Goal: Task Accomplishment & Management: Use online tool/utility

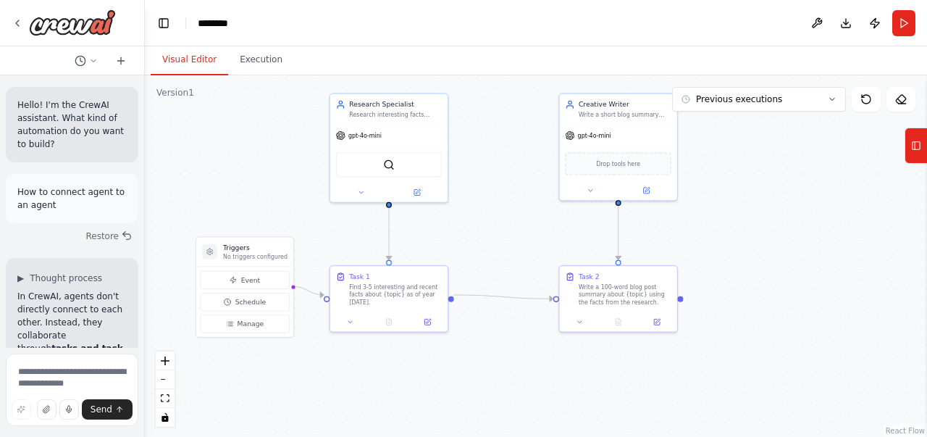
scroll to position [4511, 0]
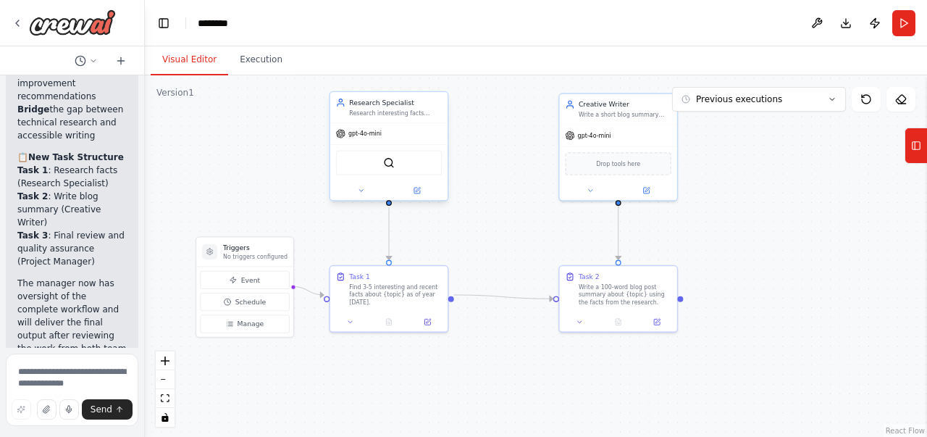
click at [410, 119] on div "Research Specialist Research interesting facts about the topic: {topic}" at bounding box center [388, 107] width 117 height 30
click at [521, 116] on div ".deletable-edge-delete-btn { width: 20px; height: 20px; border: 0px solid #ffff…" at bounding box center [536, 256] width 782 height 362
click at [430, 108] on div "Research Specialist Research interesting facts about the topic: {topic}" at bounding box center [395, 107] width 93 height 19
click at [476, 120] on div ".deletable-edge-delete-btn { width: 20px; height: 20px; border: 0px solid #ffff…" at bounding box center [536, 256] width 782 height 362
click at [719, 141] on div ".deletable-edge-delete-btn { width: 20px; height: 20px; border: 0px solid #ffff…" at bounding box center [536, 256] width 782 height 362
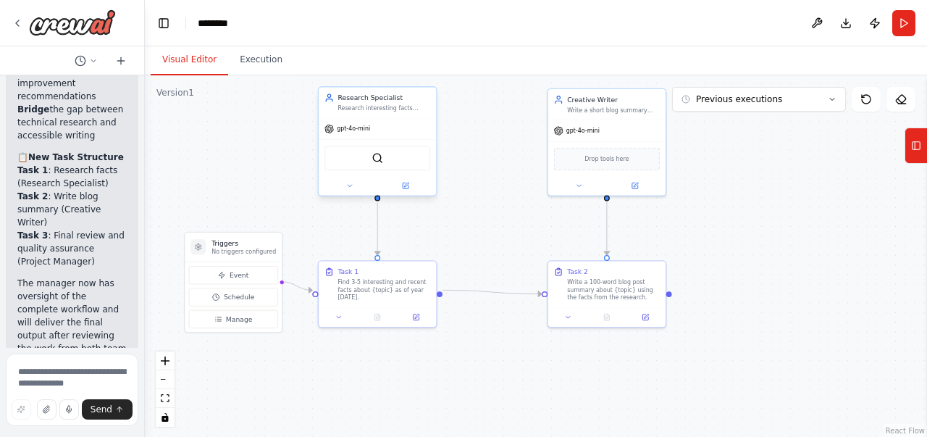
click at [414, 102] on div "Research Specialist Research interesting facts about the topic: {topic}" at bounding box center [384, 102] width 93 height 19
click at [917, 155] on icon at bounding box center [916, 145] width 10 height 23
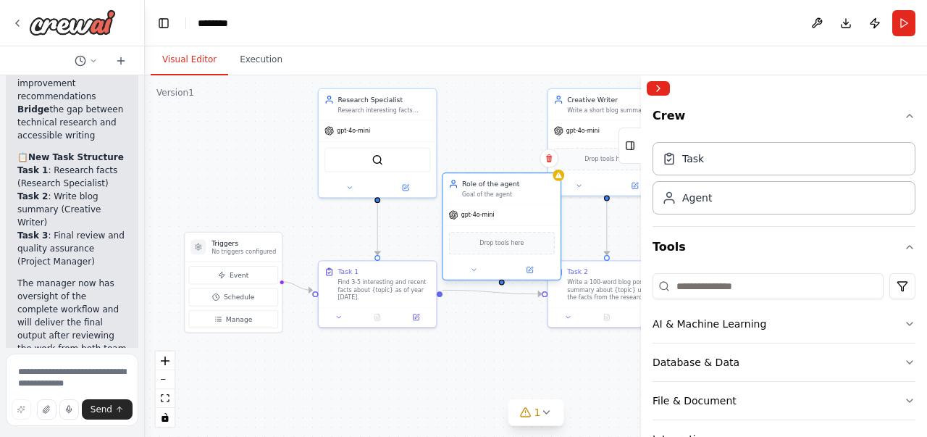
drag, startPoint x: 545, startPoint y: 179, endPoint x: 518, endPoint y: 176, distance: 27.0
click at [480, 175] on div "Role of the agent Goal of the agent" at bounding box center [501, 188] width 117 height 30
click at [551, 161] on icon at bounding box center [549, 158] width 6 height 8
click at [548, 162] on icon at bounding box center [549, 158] width 9 height 9
click at [546, 161] on icon at bounding box center [549, 158] width 9 height 9
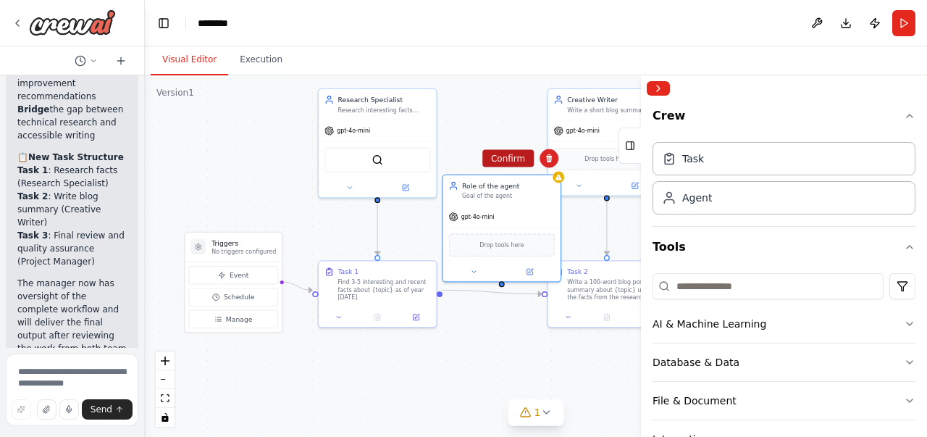
click at [519, 157] on button "Confirm" at bounding box center [507, 158] width 51 height 17
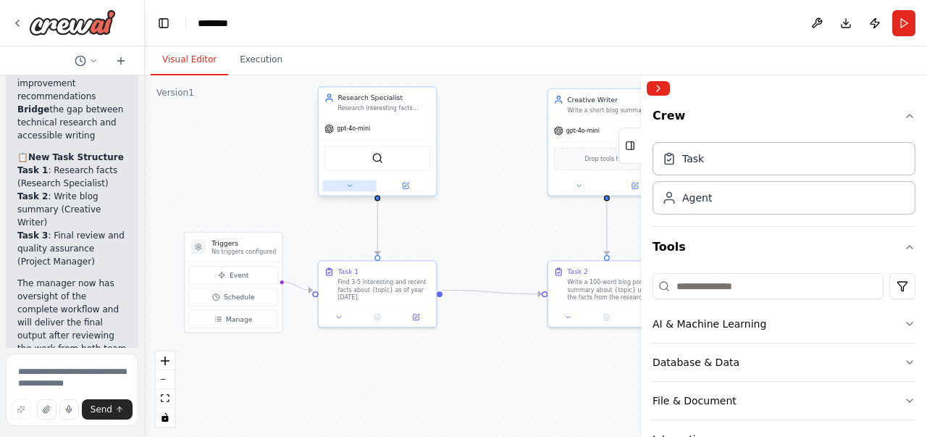
click at [349, 185] on icon at bounding box center [350, 186] width 4 height 2
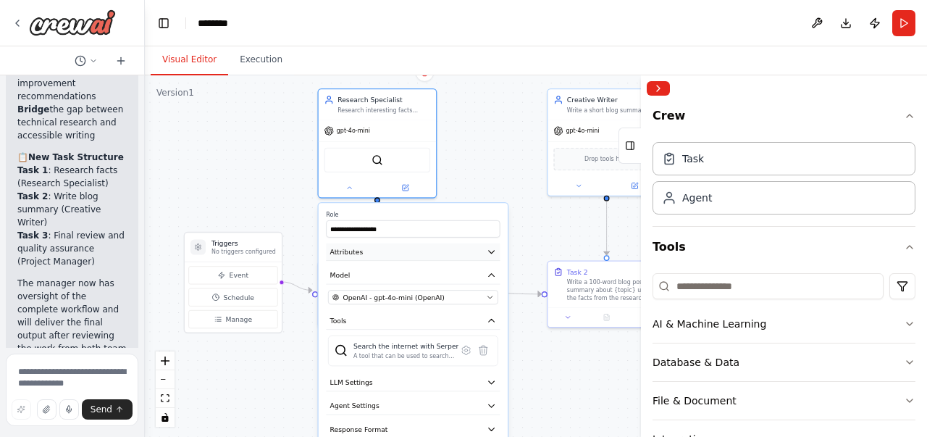
click at [451, 251] on button "Attributes" at bounding box center [413, 251] width 174 height 17
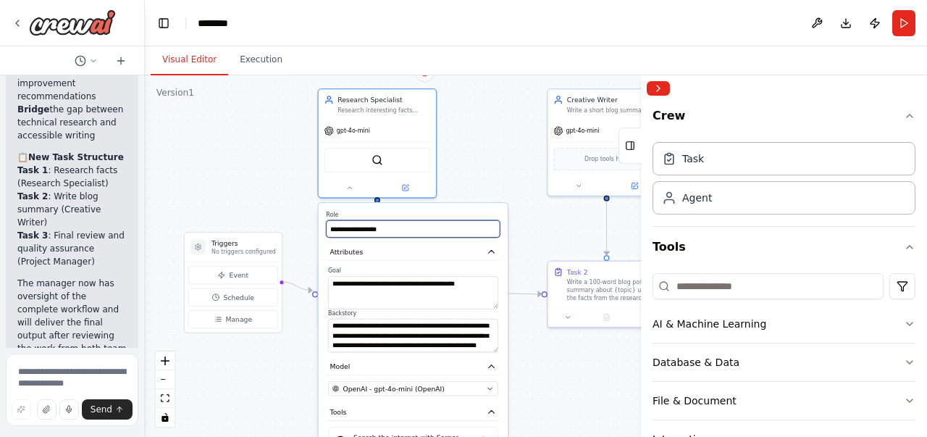
click at [388, 231] on input "**********" at bounding box center [413, 228] width 174 height 17
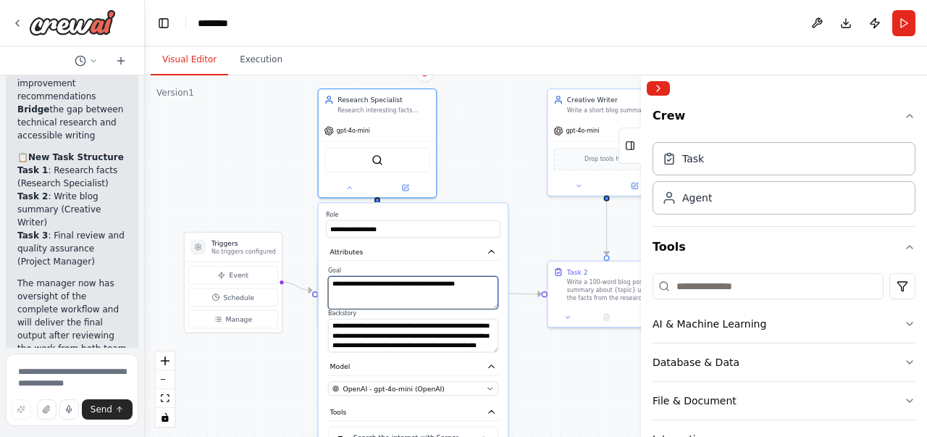
click at [348, 281] on textarea "**********" at bounding box center [413, 292] width 170 height 33
click at [362, 284] on textarea "**********" at bounding box center [413, 292] width 170 height 33
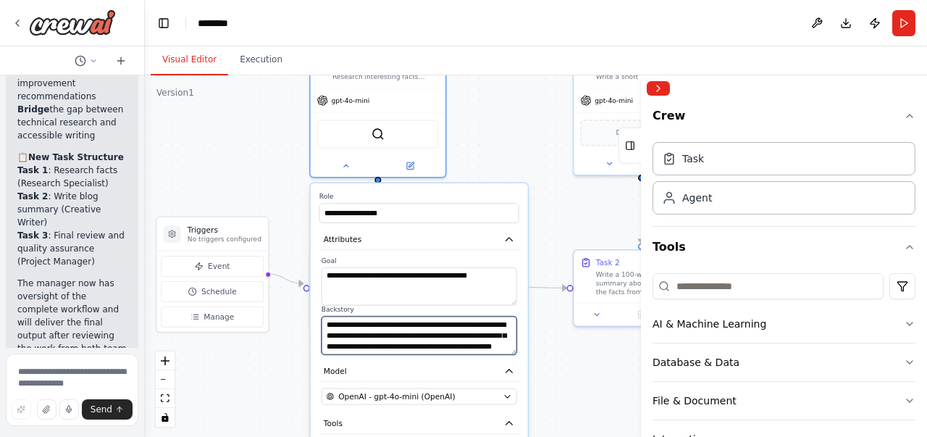
click at [413, 328] on textarea "**********" at bounding box center [420, 336] width 196 height 38
click at [327, 327] on textarea "**********" at bounding box center [420, 336] width 196 height 38
click at [414, 335] on textarea "**********" at bounding box center [420, 336] width 196 height 38
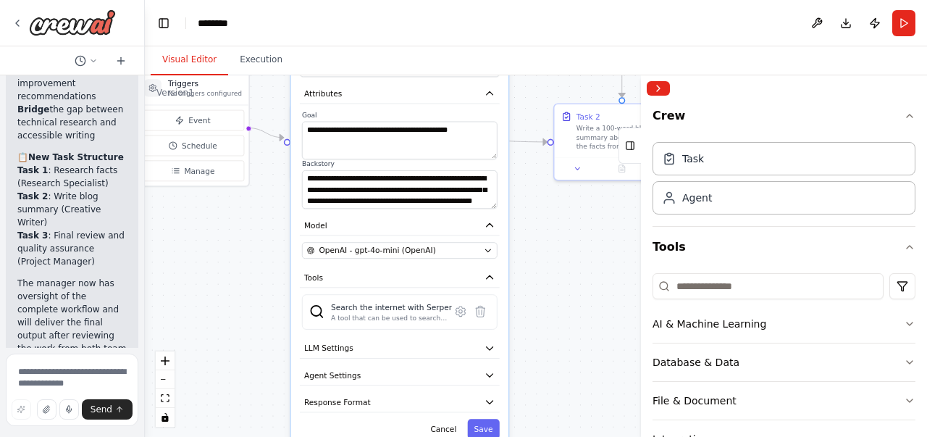
drag, startPoint x: 573, startPoint y: 364, endPoint x: 553, endPoint y: 218, distance: 146.9
click at [553, 218] on div ".deletable-edge-delete-btn { width: 20px; height: 20px; border: 0px solid #ffff…" at bounding box center [536, 256] width 782 height 362
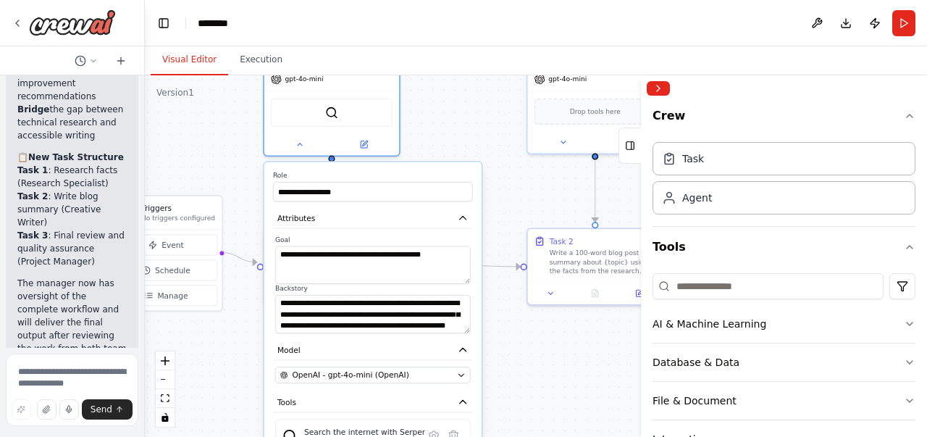
drag, startPoint x: 262, startPoint y: 282, endPoint x: 243, endPoint y: 363, distance: 83.5
click at [243, 369] on div ".deletable-edge-delete-btn { width: 20px; height: 20px; border: 0px solid #ffff…" at bounding box center [536, 256] width 782 height 362
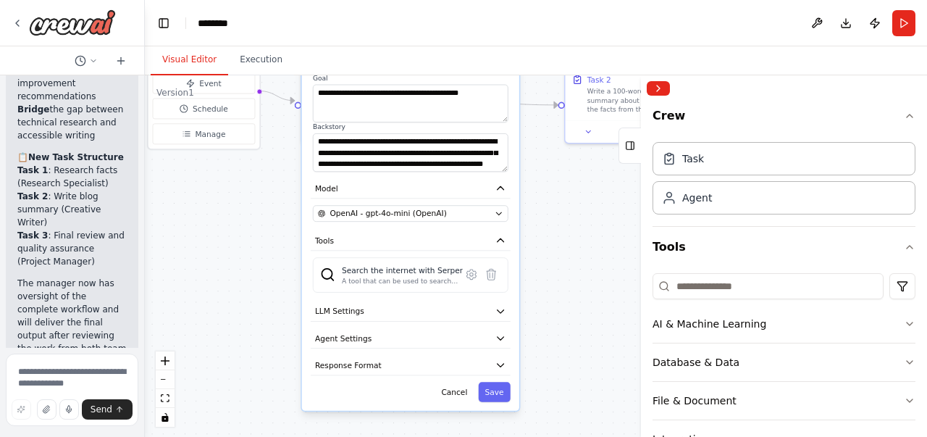
drag, startPoint x: 242, startPoint y: 332, endPoint x: 278, endPoint y: 162, distance: 173.3
click at [278, 162] on div ".deletable-edge-delete-btn { width: 20px; height: 20px; border: 0px solid #ffff…" at bounding box center [536, 256] width 782 height 362
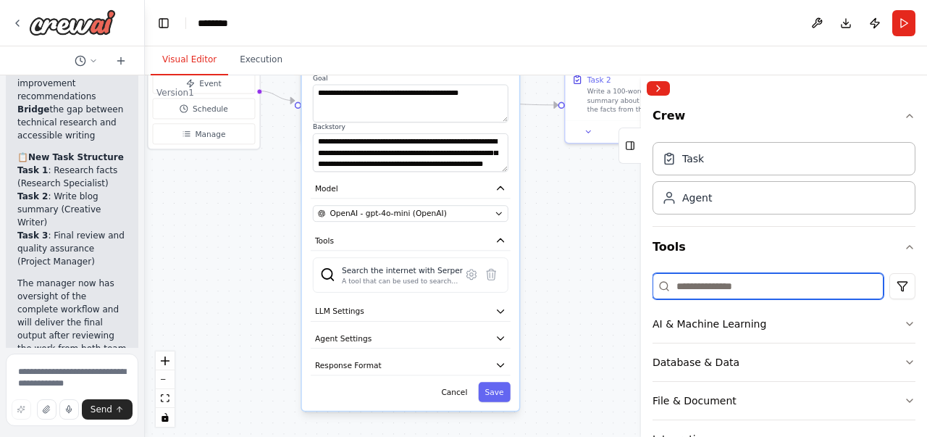
click at [688, 283] on input at bounding box center [768, 286] width 231 height 26
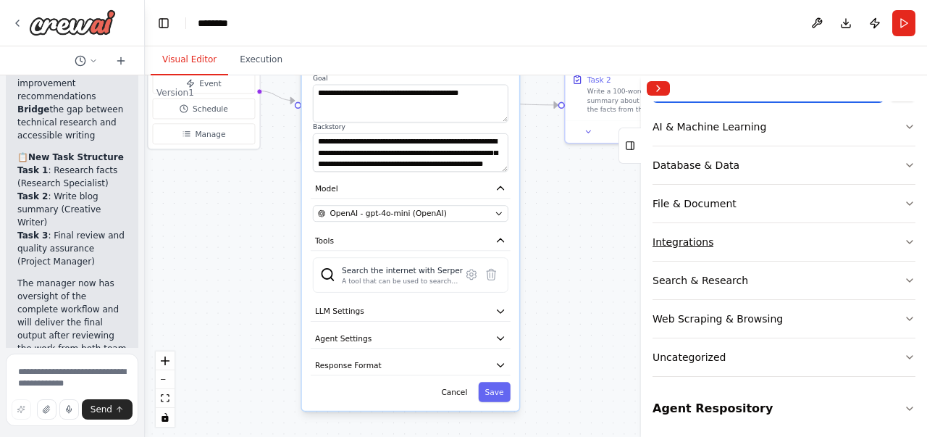
scroll to position [125, 0]
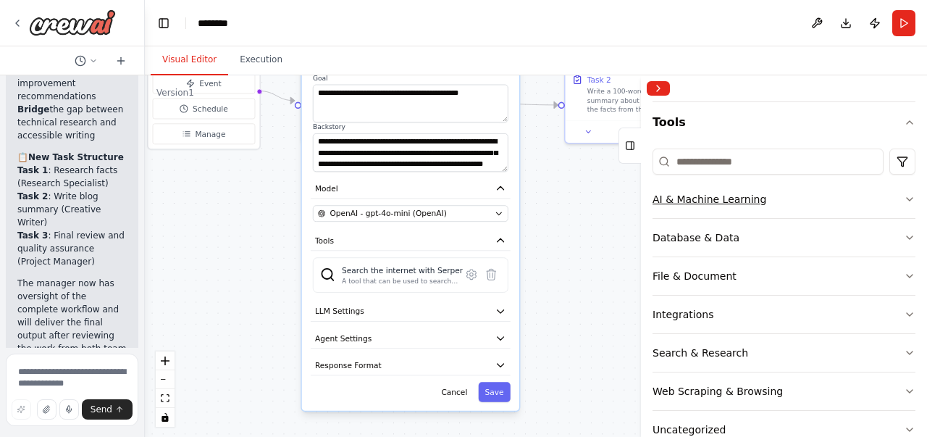
click at [757, 201] on div "AI & Machine Learning" at bounding box center [710, 199] width 114 height 14
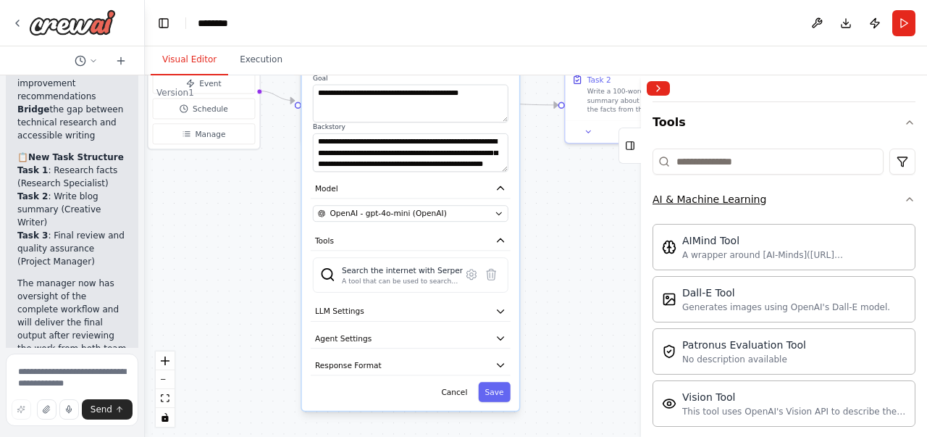
click at [810, 215] on button "AI & Machine Learning" at bounding box center [784, 199] width 263 height 38
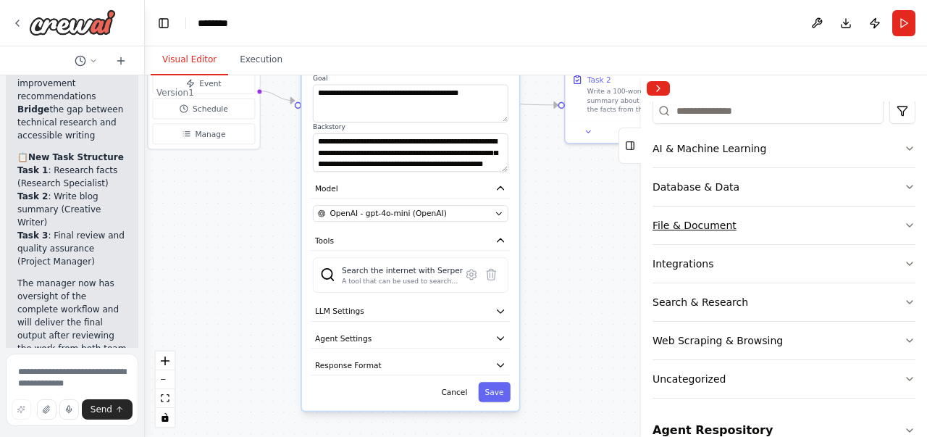
scroll to position [197, 0]
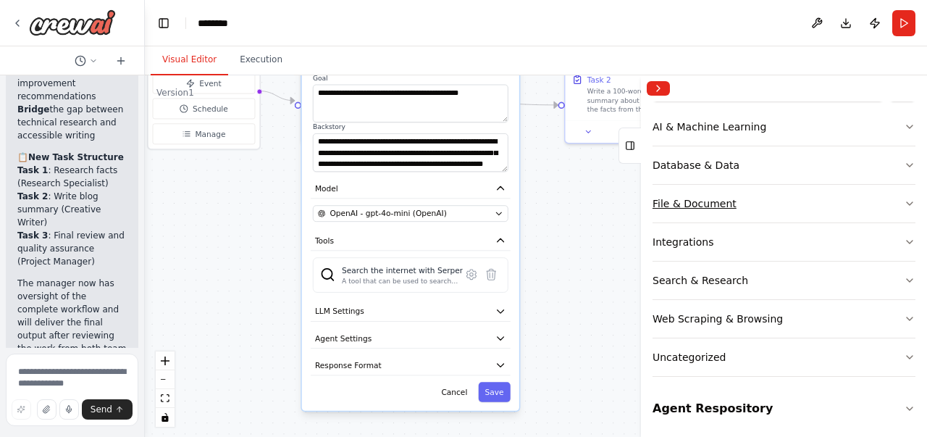
click at [771, 204] on button "File & Document" at bounding box center [784, 204] width 263 height 38
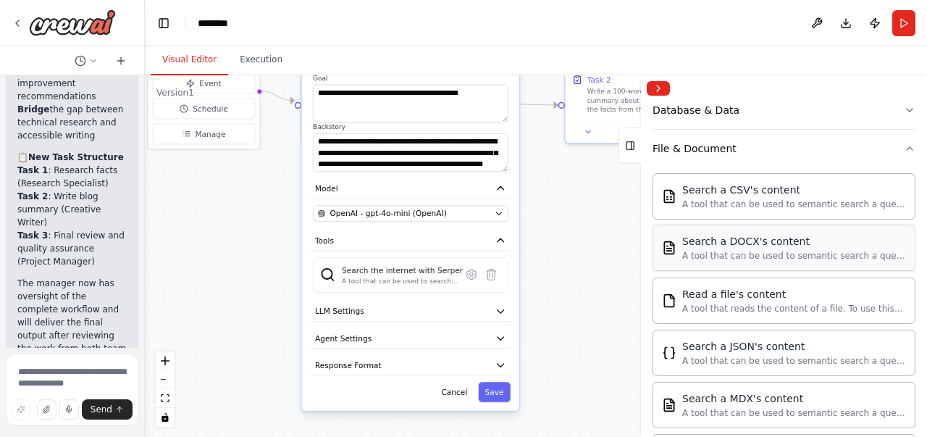
scroll to position [269, 0]
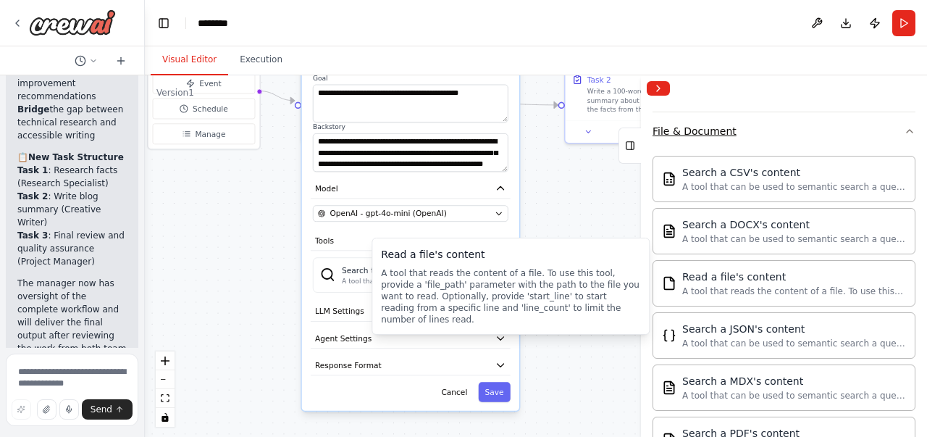
click at [771, 143] on button "File & Document" at bounding box center [784, 131] width 263 height 38
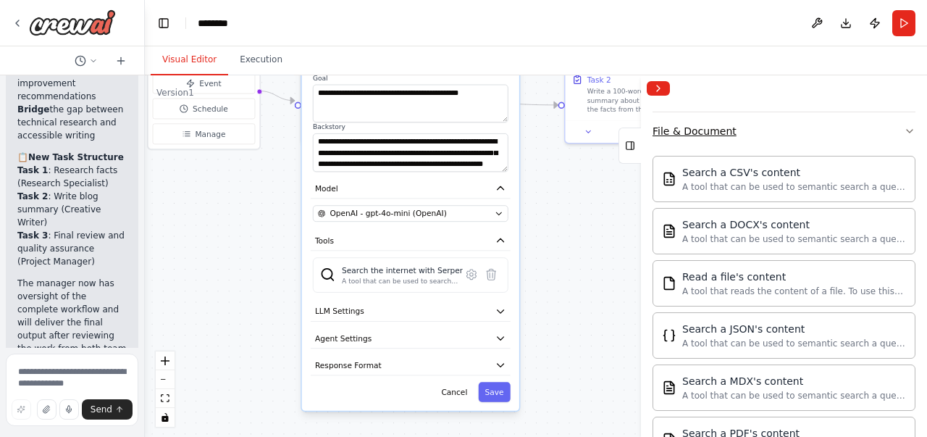
scroll to position [197, 0]
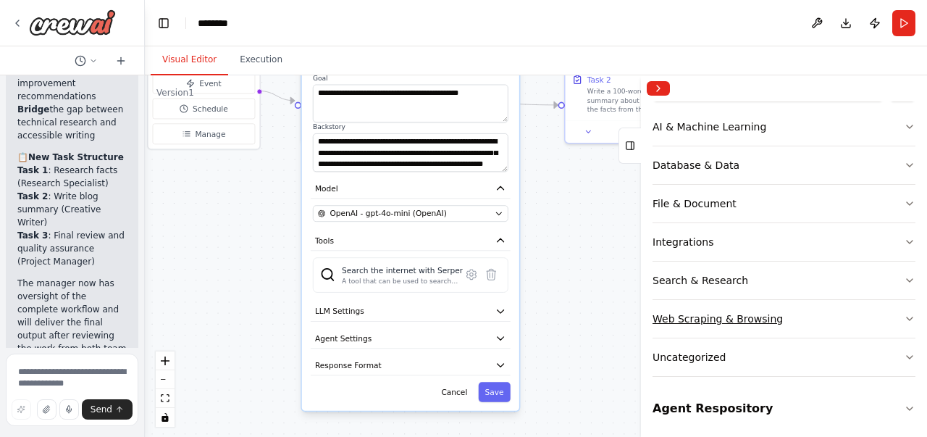
click at [815, 317] on button "Web Scraping & Browsing" at bounding box center [784, 319] width 263 height 38
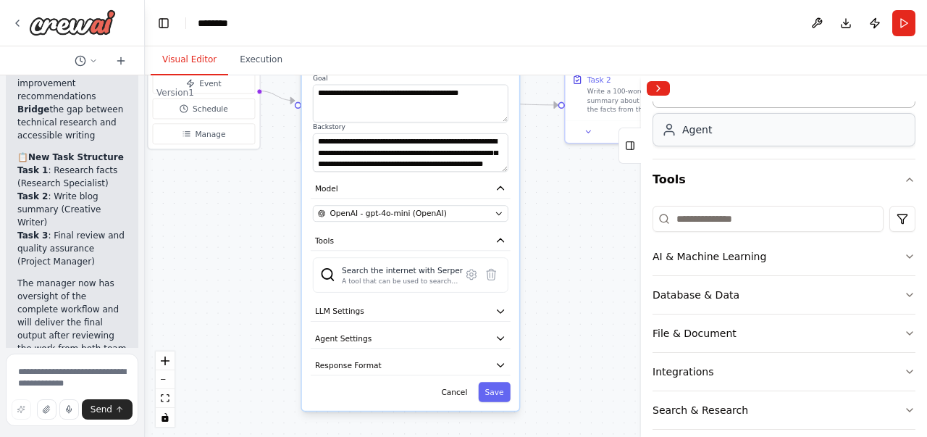
scroll to position [0, 0]
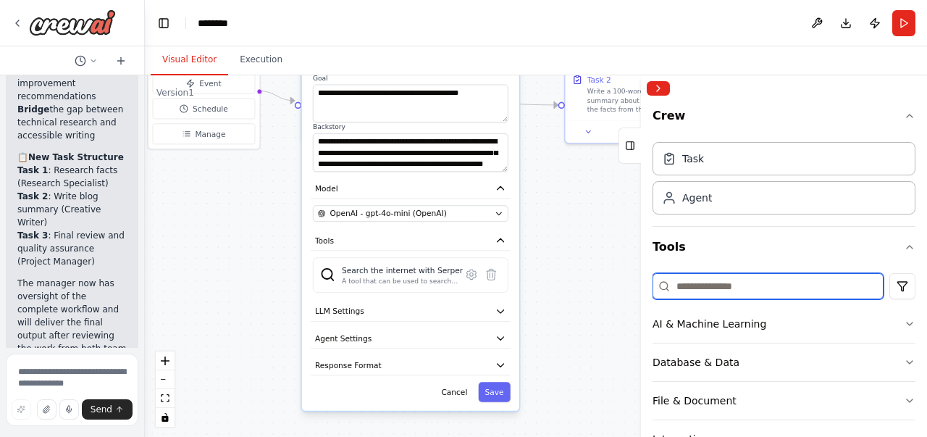
click at [711, 280] on input at bounding box center [768, 286] width 231 height 26
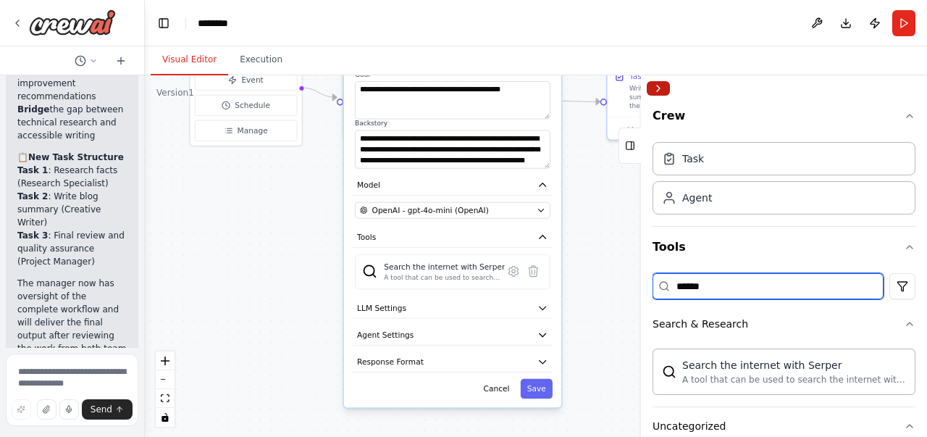
type input "******"
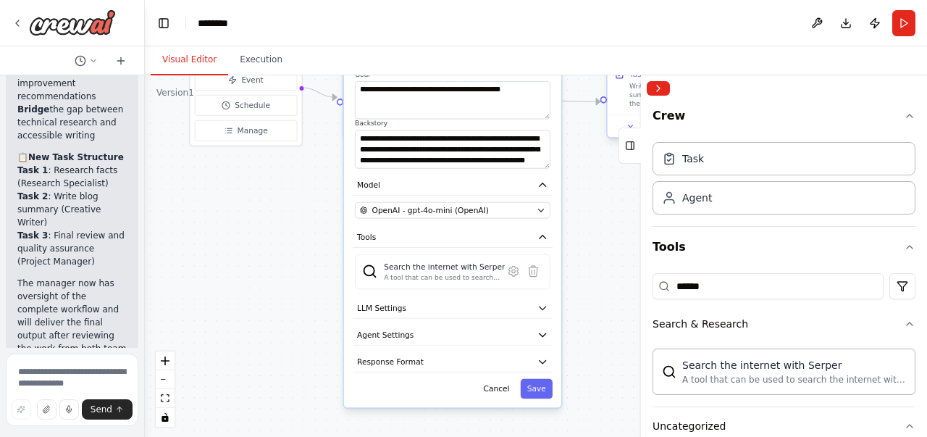
drag, startPoint x: 653, startPoint y: 85, endPoint x: 628, endPoint y: 138, distance: 58.6
click at [654, 84] on button "Collapse right sidebar" at bounding box center [658, 88] width 23 height 14
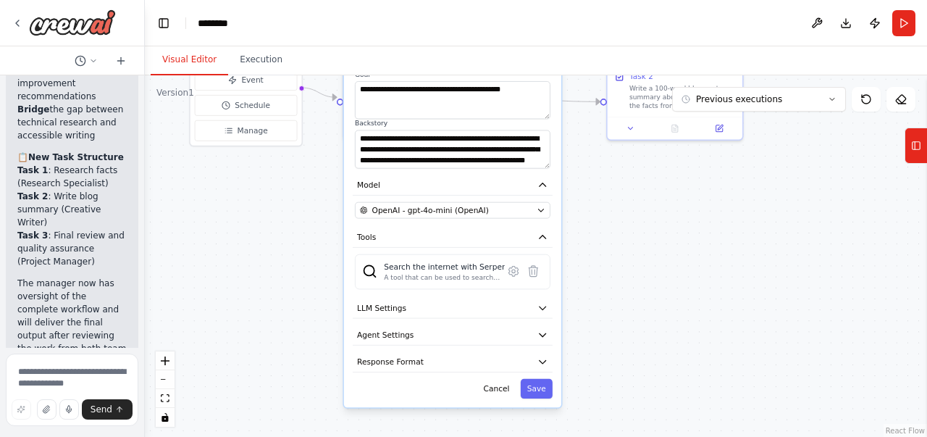
click at [600, 185] on div ".deletable-edge-delete-btn { width: 20px; height: 20px; border: 0px solid #ffff…" at bounding box center [536, 256] width 782 height 362
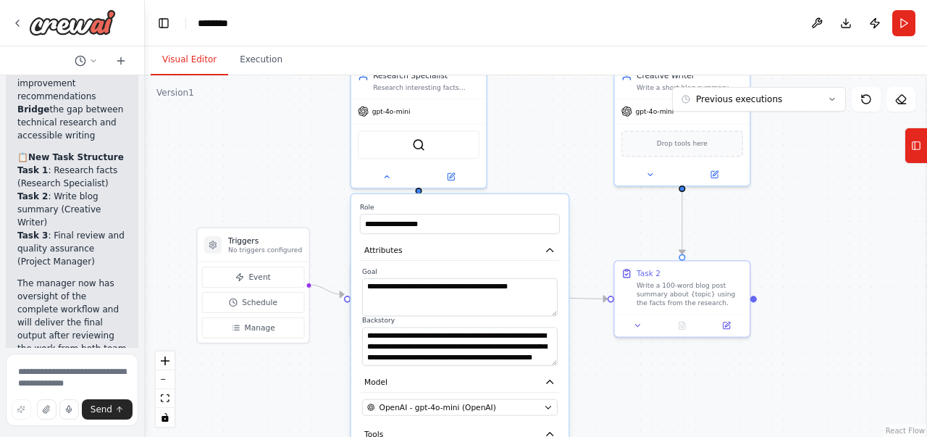
drag, startPoint x: 790, startPoint y: 238, endPoint x: 511, endPoint y: 262, distance: 279.2
click at [797, 424] on div ".deletable-edge-delete-btn { width: 20px; height: 20px; border: 0px solid #ffff…" at bounding box center [536, 256] width 782 height 362
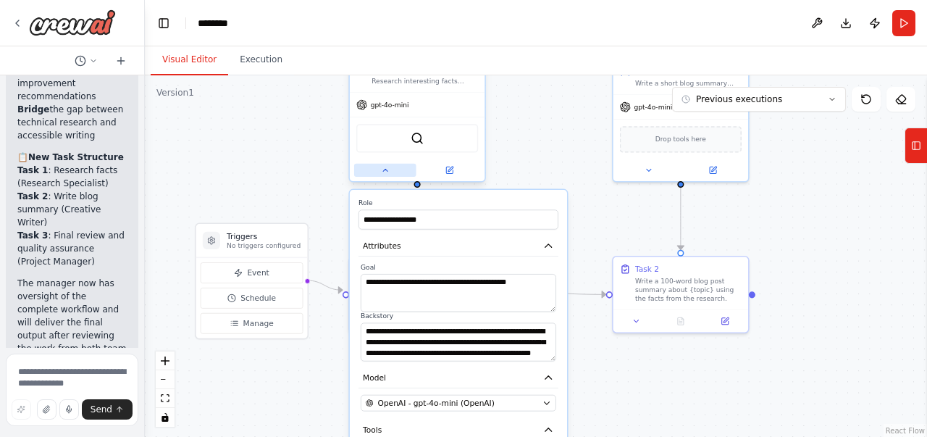
click at [390, 169] on button at bounding box center [385, 170] width 62 height 13
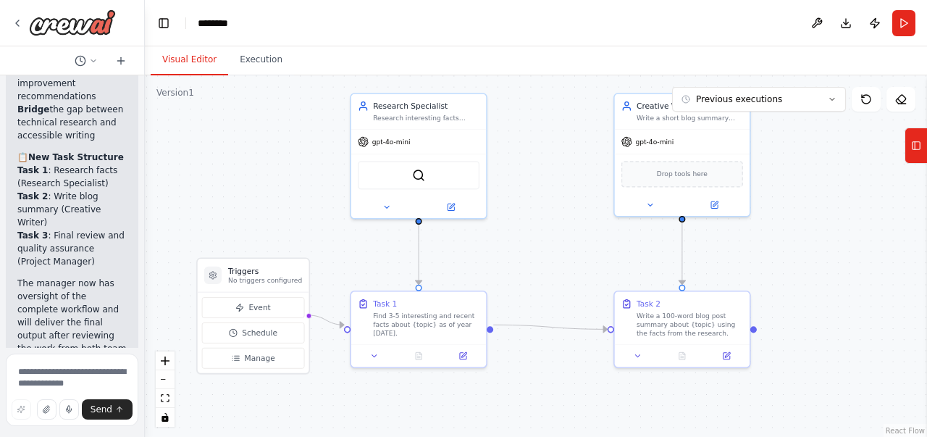
drag, startPoint x: 527, startPoint y: 172, endPoint x: 528, endPoint y: 212, distance: 39.9
click at [528, 212] on div ".deletable-edge-delete-btn { width: 20px; height: 20px; border: 0px solid #ffff…" at bounding box center [536, 256] width 782 height 362
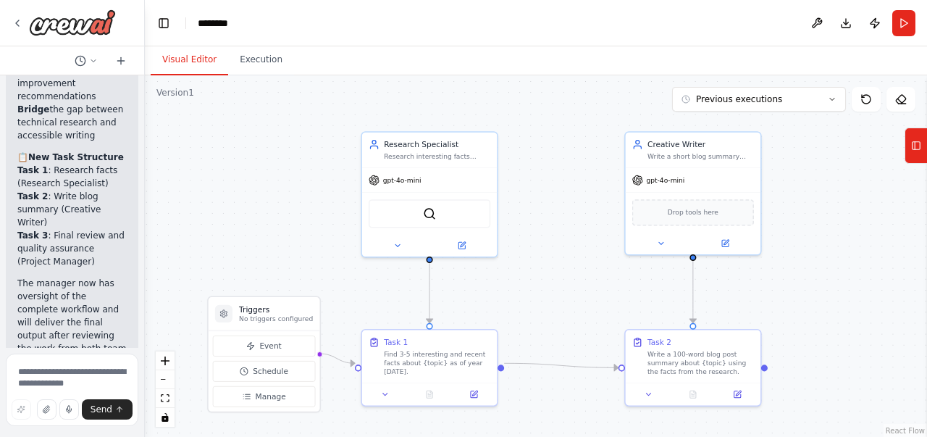
drag, startPoint x: 803, startPoint y: 140, endPoint x: 813, endPoint y: 173, distance: 34.8
click at [813, 173] on div ".deletable-edge-delete-btn { width: 20px; height: 20px; border: 0px solid #ffff…" at bounding box center [536, 256] width 782 height 362
click at [733, 163] on div "Creative Writer Write a short blog summary using the research data provided to …" at bounding box center [693, 147] width 135 height 35
click at [908, 146] on button "Tools" at bounding box center [916, 145] width 22 height 36
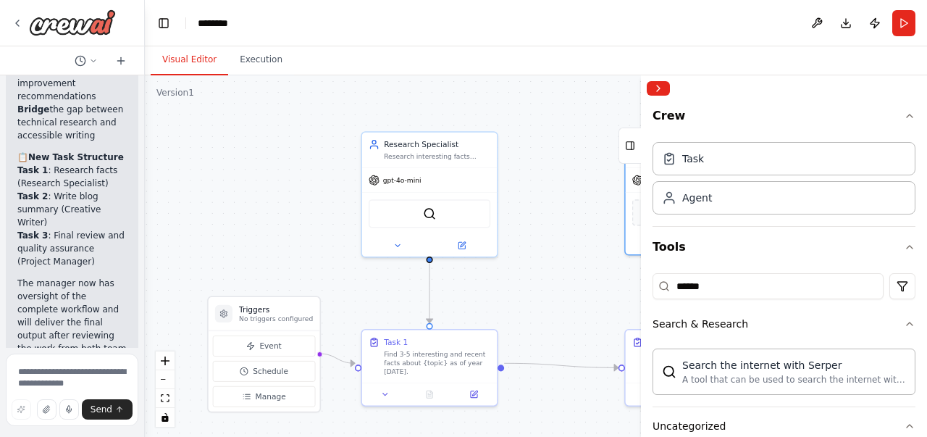
click at [585, 117] on div ".deletable-edge-delete-btn { width: 20px; height: 20px; border: 0px solid #ffff…" at bounding box center [536, 256] width 782 height 362
click at [633, 151] on icon at bounding box center [630, 145] width 10 height 23
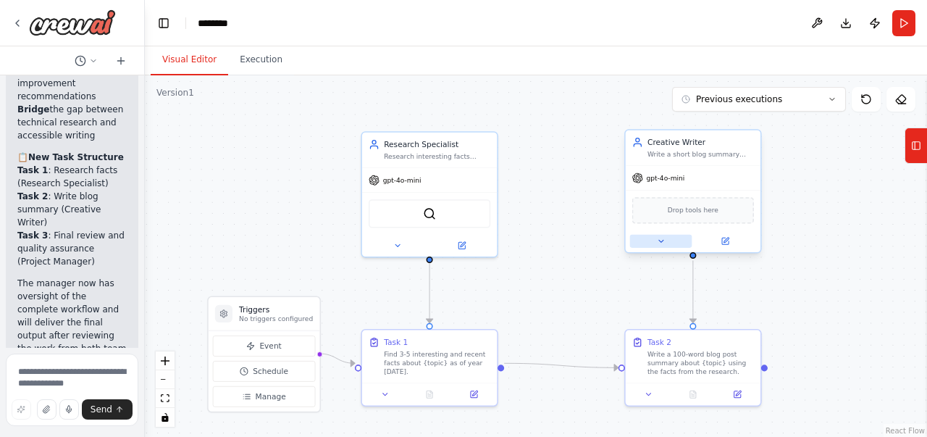
click at [657, 245] on icon at bounding box center [660, 241] width 9 height 9
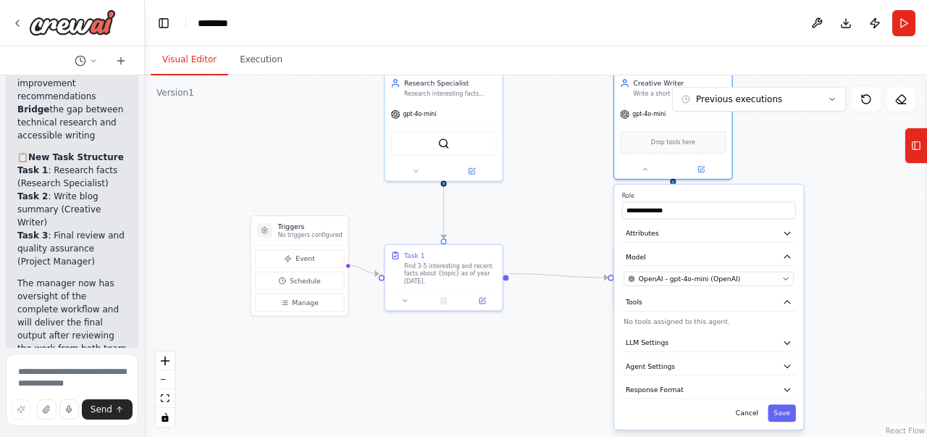
drag, startPoint x: 832, startPoint y: 216, endPoint x: 782, endPoint y: 118, distance: 109.5
click at [785, 118] on div ".deletable-edge-delete-btn { width: 20px; height: 20px; border: 0px solid #ffff…" at bounding box center [536, 256] width 782 height 362
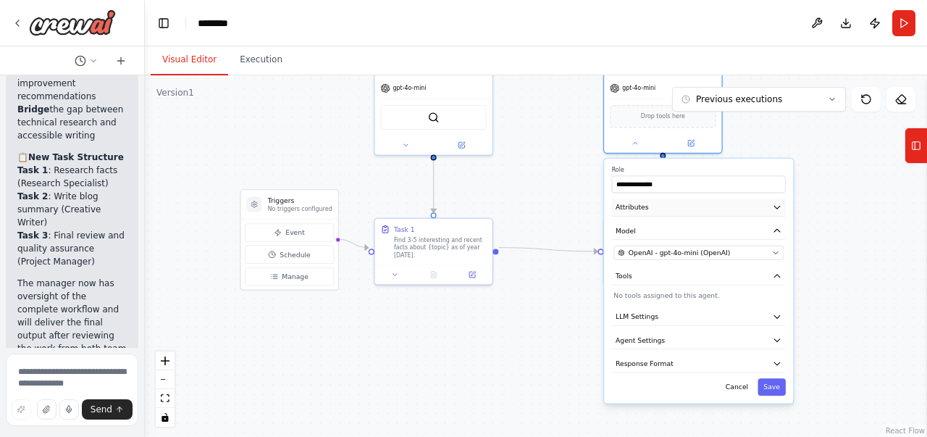
drag, startPoint x: 788, startPoint y: 206, endPoint x: 781, endPoint y: 207, distance: 7.3
click at [783, 207] on div "**********" at bounding box center [698, 281] width 189 height 245
click at [781, 207] on icon "button" at bounding box center [776, 206] width 9 height 9
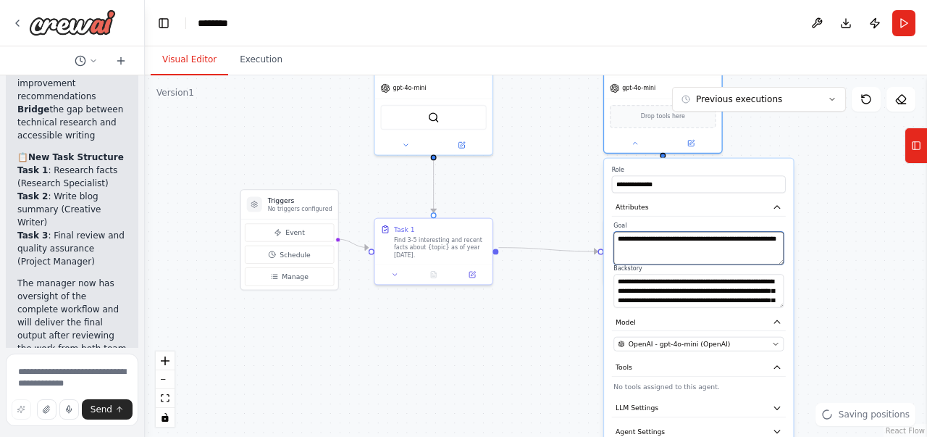
click at [672, 250] on textarea "**********" at bounding box center [699, 248] width 170 height 33
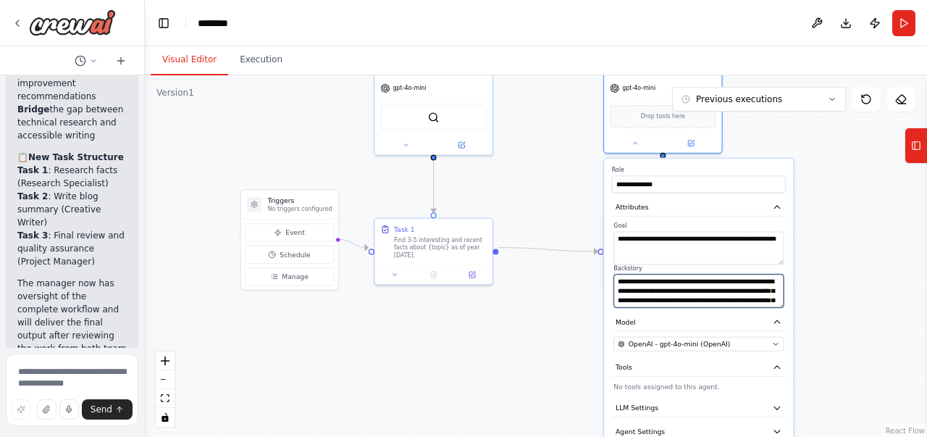
click at [637, 283] on textarea "**********" at bounding box center [699, 291] width 170 height 33
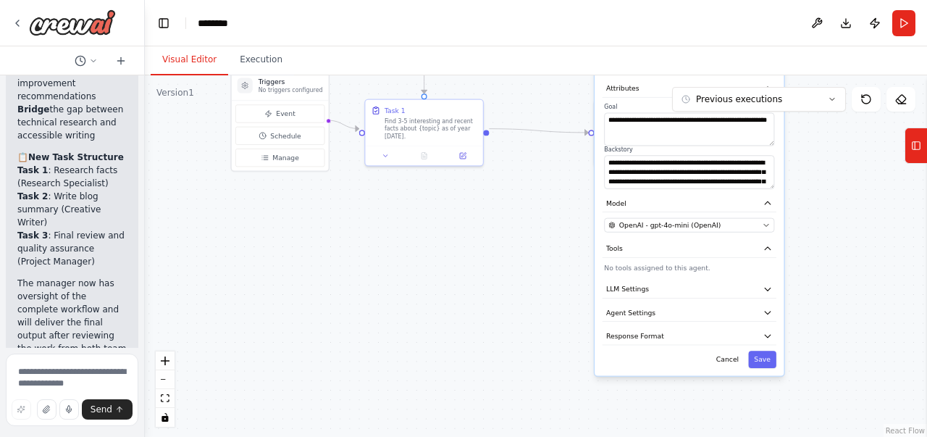
drag, startPoint x: 829, startPoint y: 318, endPoint x: 820, endPoint y: 199, distance: 119.2
click at [820, 199] on div ".deletable-edge-delete-btn { width: 20px; height: 20px; border: 0px solid #ffff…" at bounding box center [536, 256] width 782 height 362
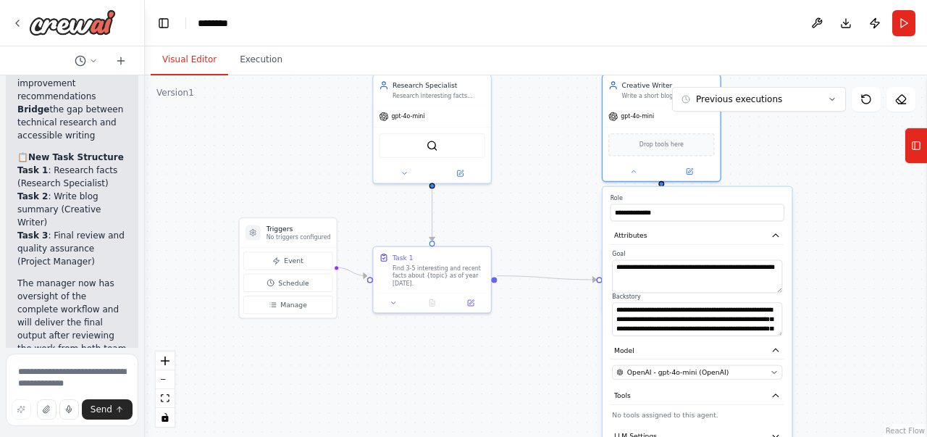
drag, startPoint x: 826, startPoint y: 216, endPoint x: 834, endPoint y: 363, distance: 147.3
click at [834, 363] on div ".deletable-edge-delete-btn { width: 20px; height: 20px; border: 0px solid #ffff…" at bounding box center [536, 256] width 782 height 362
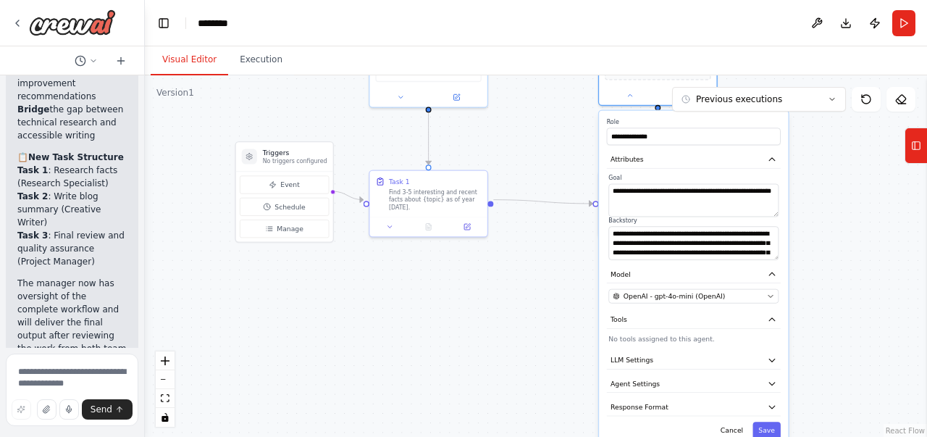
drag, startPoint x: 834, startPoint y: 338, endPoint x: 830, endPoint y: 245, distance: 92.8
click at [830, 245] on div ".deletable-edge-delete-btn { width: 20px; height: 20px; border: 0px solid #ffff…" at bounding box center [536, 256] width 782 height 362
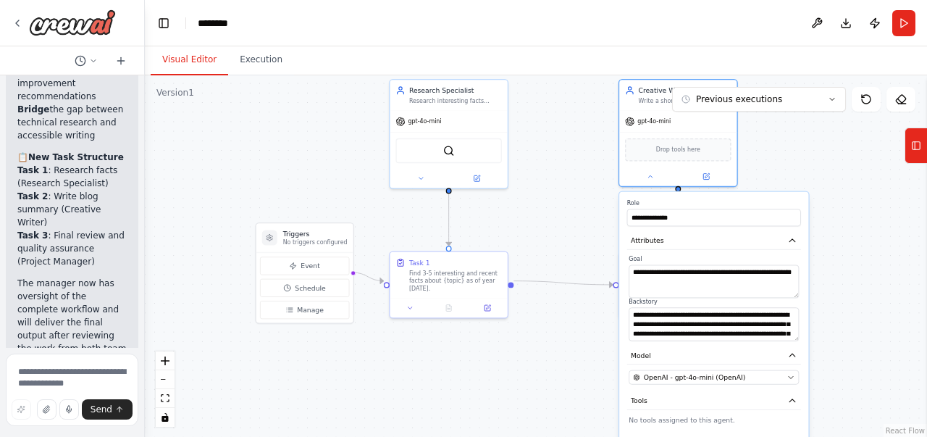
drag, startPoint x: 829, startPoint y: 200, endPoint x: 842, endPoint y: 311, distance: 111.7
click at [843, 313] on div ".deletable-edge-delete-btn { width: 20px; height: 20px; border: 0px solid #ffff…" at bounding box center [536, 256] width 782 height 362
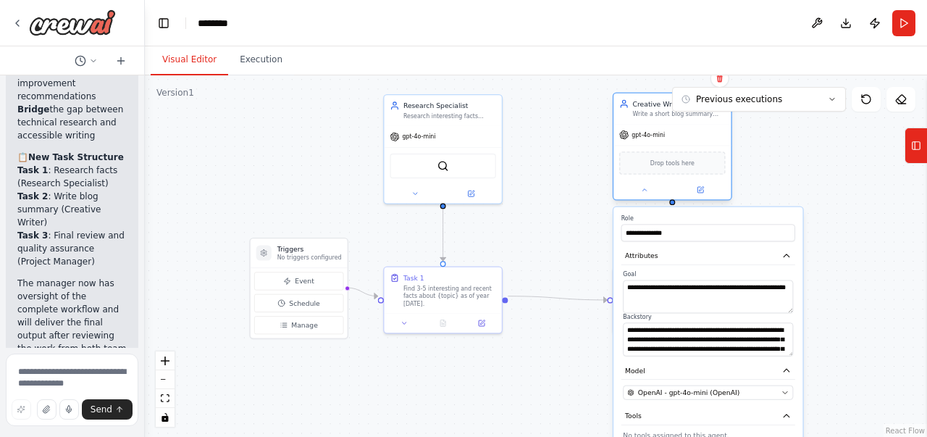
click at [710, 137] on div "gpt-4o-mini" at bounding box center [672, 135] width 117 height 21
click at [643, 193] on icon at bounding box center [644, 190] width 8 height 8
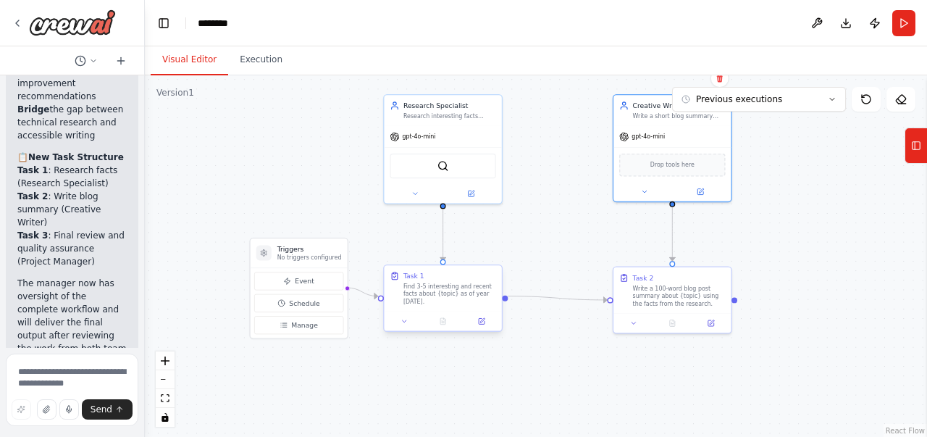
click at [478, 279] on div "Task 1" at bounding box center [449, 275] width 93 height 9
click at [407, 317] on icon at bounding box center [405, 321] width 8 height 8
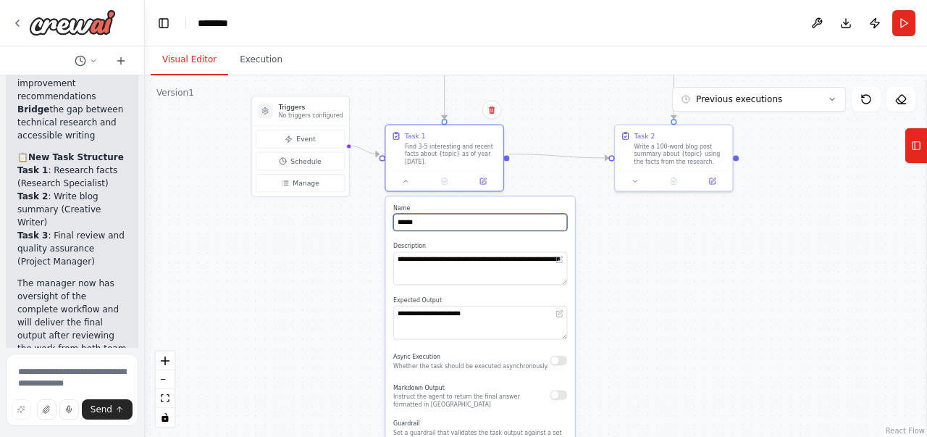
drag, startPoint x: 558, startPoint y: 272, endPoint x: 559, endPoint y: 130, distance: 142.0
click at [559, 130] on div ".deletable-edge-delete-btn { width: 20px; height: 20px; border: 0px solid #ffff…" at bounding box center [536, 256] width 782 height 362
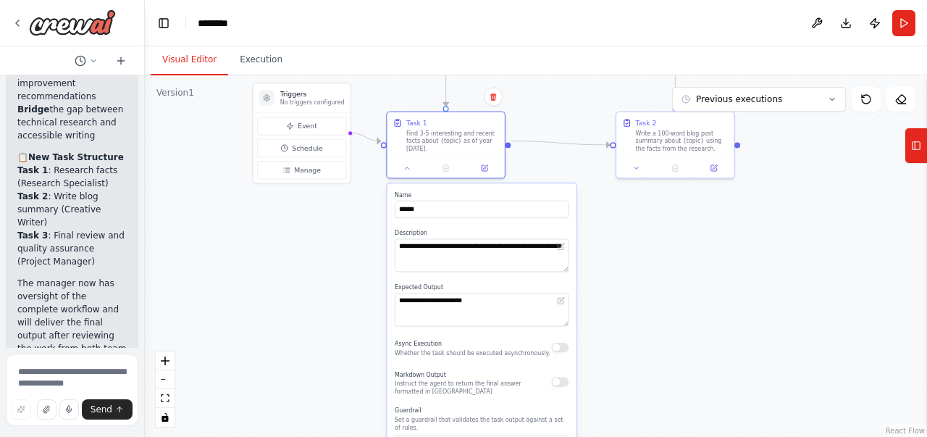
drag, startPoint x: 565, startPoint y: 162, endPoint x: 566, endPoint y: 136, distance: 25.4
click at [566, 136] on div ".deletable-edge-delete-btn { width: 20px; height: 20px; border: 0px solid #ffff…" at bounding box center [536, 256] width 782 height 362
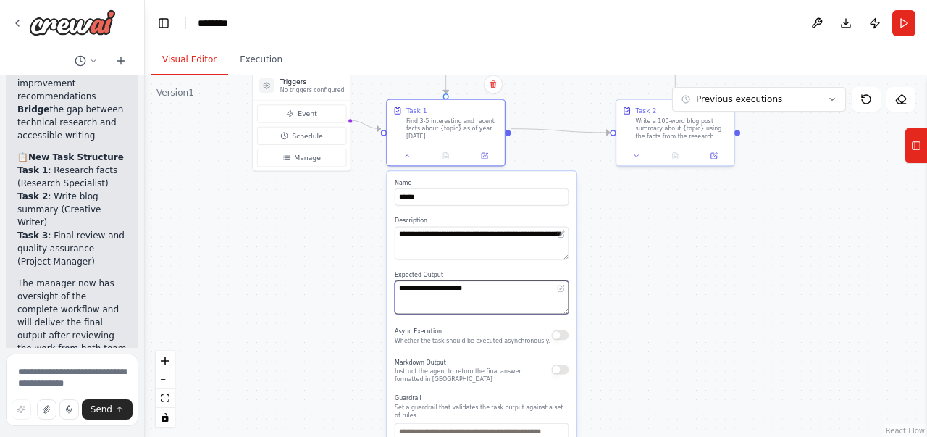
drag, startPoint x: 469, startPoint y: 285, endPoint x: 394, endPoint y: 280, distance: 75.5
click at [394, 280] on div "**********" at bounding box center [481, 355] width 189 height 369
click at [478, 283] on textarea "**********" at bounding box center [482, 296] width 174 height 33
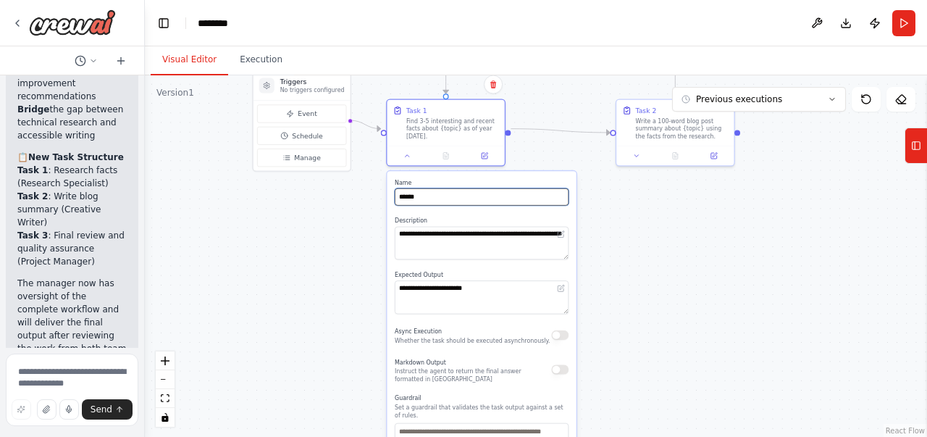
click at [428, 188] on input "******" at bounding box center [482, 196] width 174 height 17
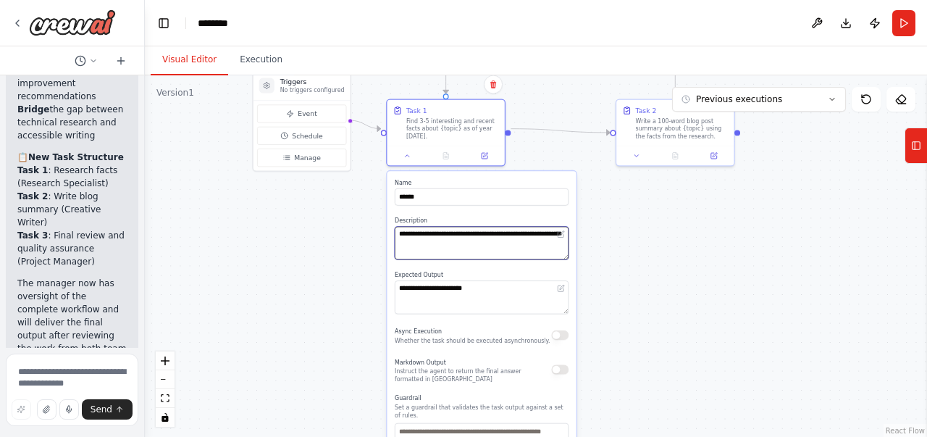
click at [449, 238] on textarea "**********" at bounding box center [482, 243] width 174 height 33
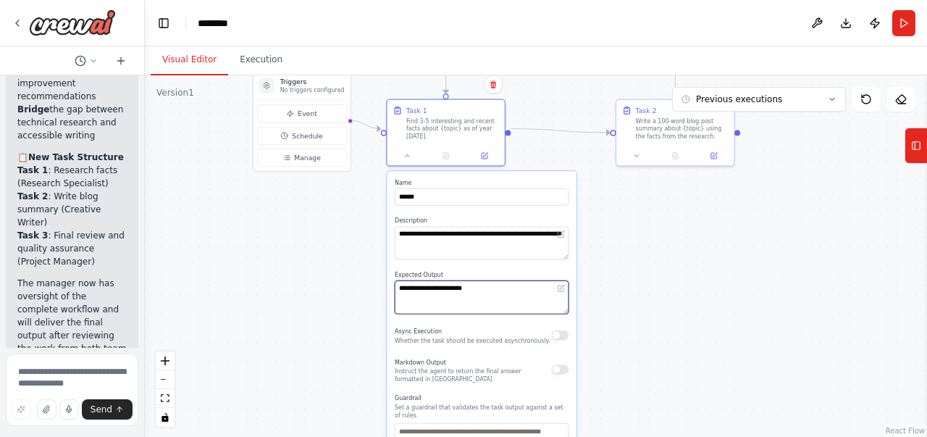
click at [477, 281] on textarea "**********" at bounding box center [482, 296] width 174 height 33
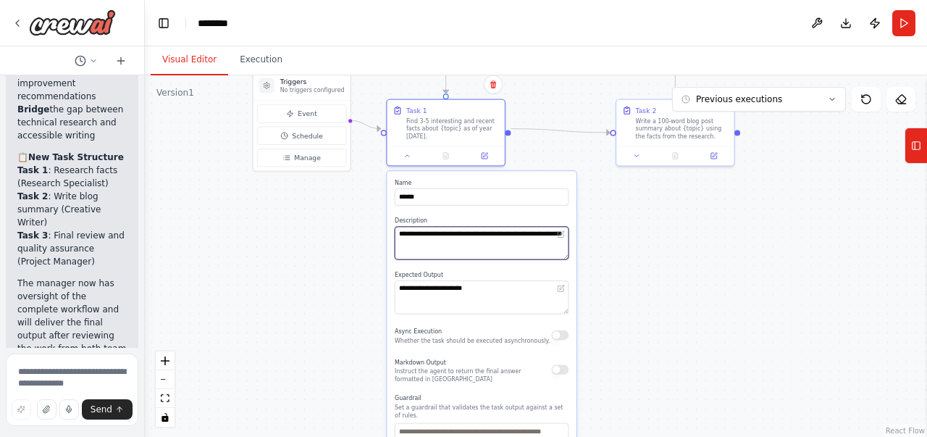
click at [449, 234] on textarea "**********" at bounding box center [482, 243] width 174 height 33
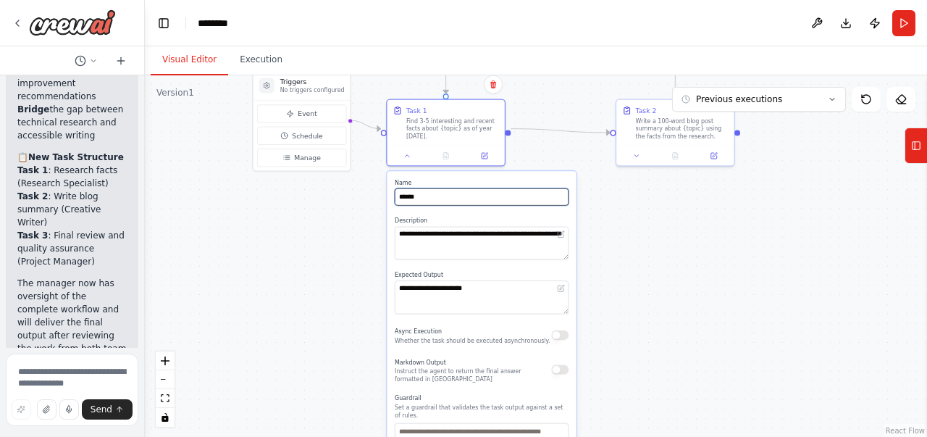
click at [433, 188] on input "******" at bounding box center [482, 196] width 174 height 17
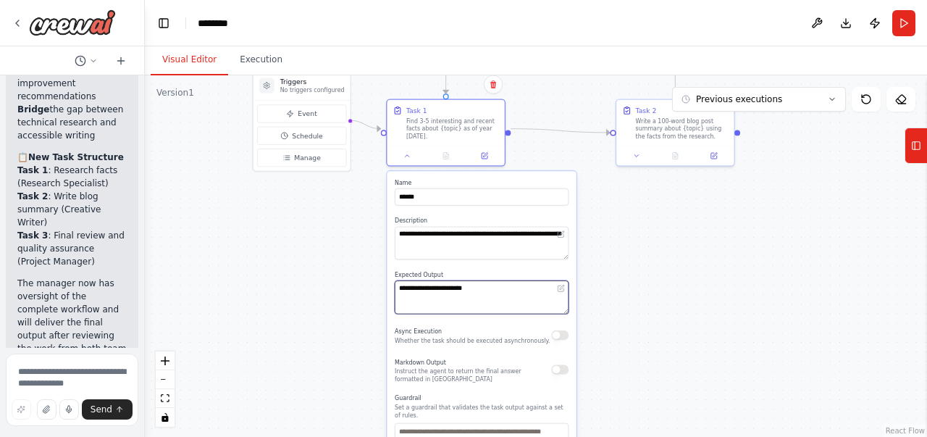
click at [474, 280] on textarea "**********" at bounding box center [482, 296] width 174 height 33
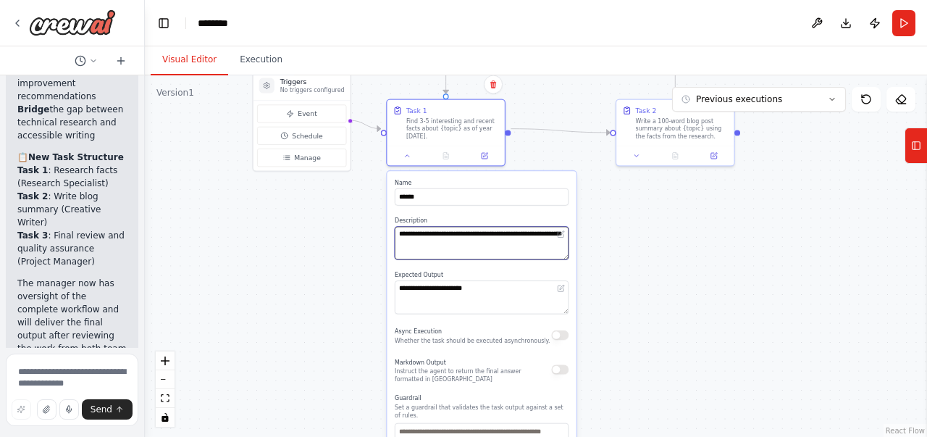
drag, startPoint x: 436, startPoint y: 235, endPoint x: 393, endPoint y: 227, distance: 43.3
click at [393, 227] on div "**********" at bounding box center [481, 355] width 189 height 369
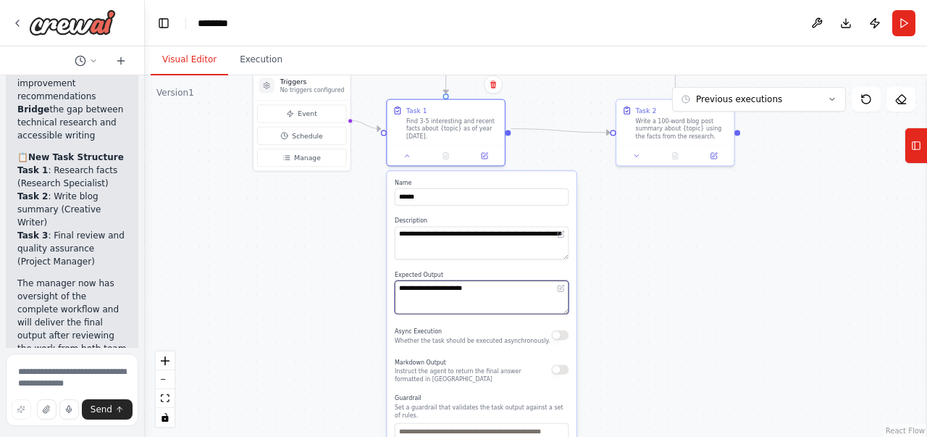
drag, startPoint x: 467, startPoint y: 283, endPoint x: 390, endPoint y: 275, distance: 78.0
click at [390, 275] on div "**********" at bounding box center [481, 355] width 189 height 369
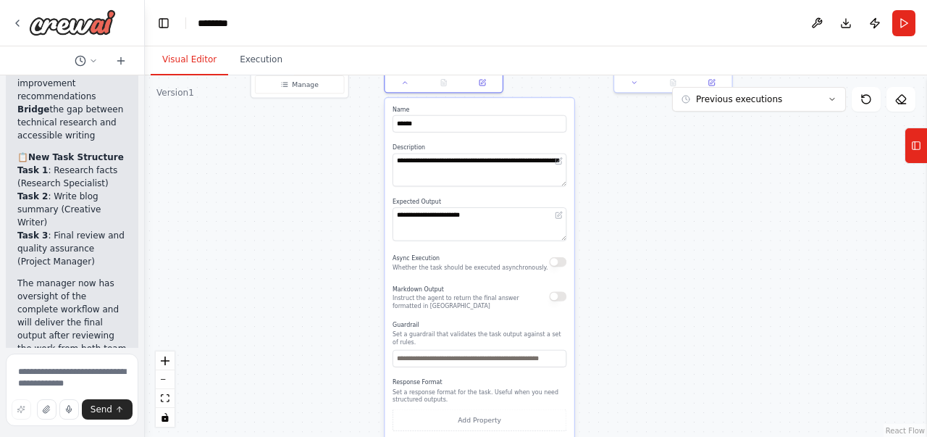
drag, startPoint x: 648, startPoint y: 287, endPoint x: 646, endPoint y: 212, distance: 74.6
click at [646, 212] on div ".deletable-edge-delete-btn { width: 20px; height: 20px; border: 0px solid #ffff…" at bounding box center [536, 256] width 782 height 362
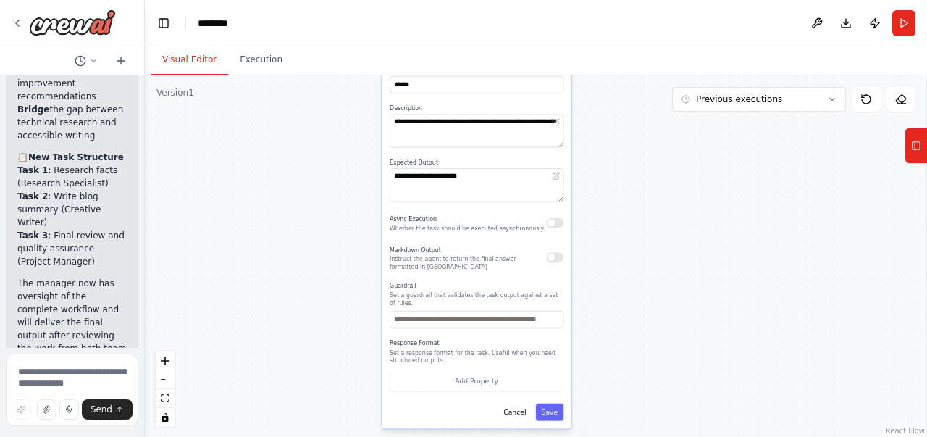
drag, startPoint x: 608, startPoint y: 284, endPoint x: 606, endPoint y: 246, distance: 37.8
click at [606, 246] on div ".deletable-edge-delete-btn { width: 20px; height: 20px; border: 0px solid #ffff…" at bounding box center [536, 256] width 782 height 362
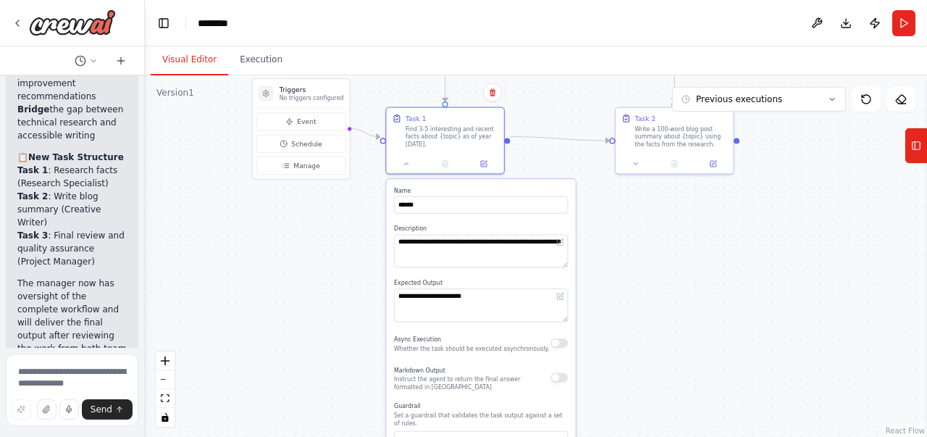
drag, startPoint x: 629, startPoint y: 197, endPoint x: 633, endPoint y: 317, distance: 119.6
click at [633, 317] on div ".deletable-edge-delete-btn { width: 20px; height: 20px; border: 0px solid #ffff…" at bounding box center [536, 256] width 782 height 362
click at [406, 159] on button at bounding box center [406, 162] width 33 height 12
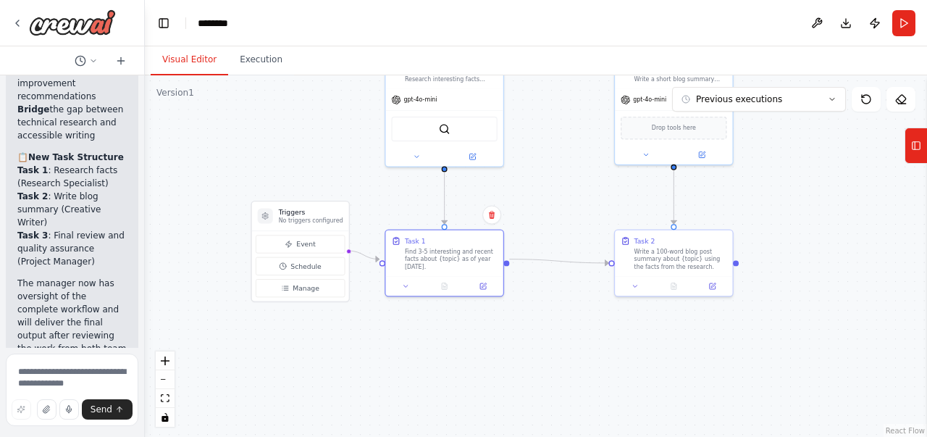
drag, startPoint x: 635, startPoint y: 250, endPoint x: 634, endPoint y: 372, distance: 122.4
click at [634, 372] on div ".deletable-edge-delete-btn { width: 20px; height: 20px; border: 0px solid #ffff…" at bounding box center [536, 256] width 782 height 362
click at [630, 286] on button at bounding box center [635, 284] width 33 height 12
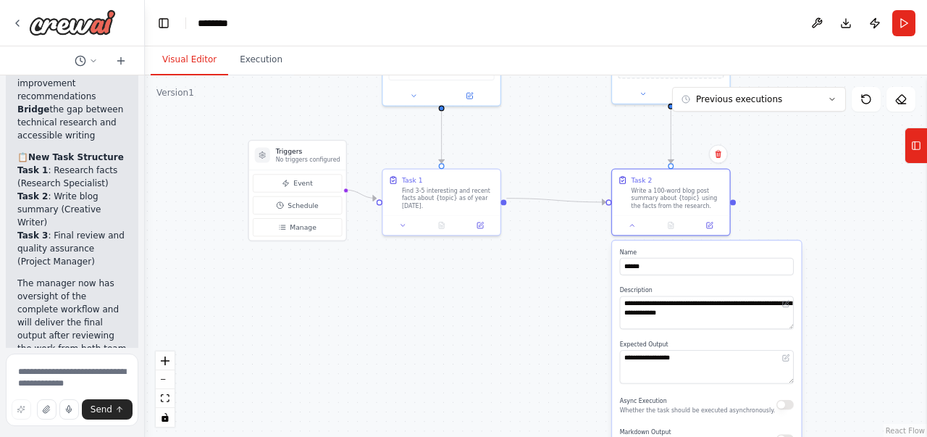
drag, startPoint x: 794, startPoint y: 235, endPoint x: 791, endPoint y: 164, distance: 71.8
click at [791, 164] on div ".deletable-edge-delete-btn { width: 20px; height: 20px; border: 0px solid #ffff…" at bounding box center [536, 256] width 782 height 362
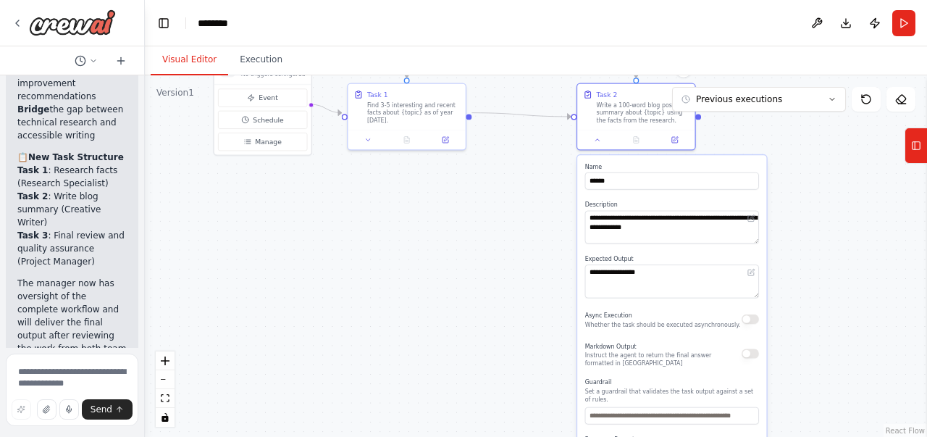
drag, startPoint x: 566, startPoint y: 277, endPoint x: 532, endPoint y: 202, distance: 82.3
click at [532, 202] on div ".deletable-edge-delete-btn { width: 20px; height: 20px; border: 0px solid #ffff…" at bounding box center [536, 256] width 782 height 362
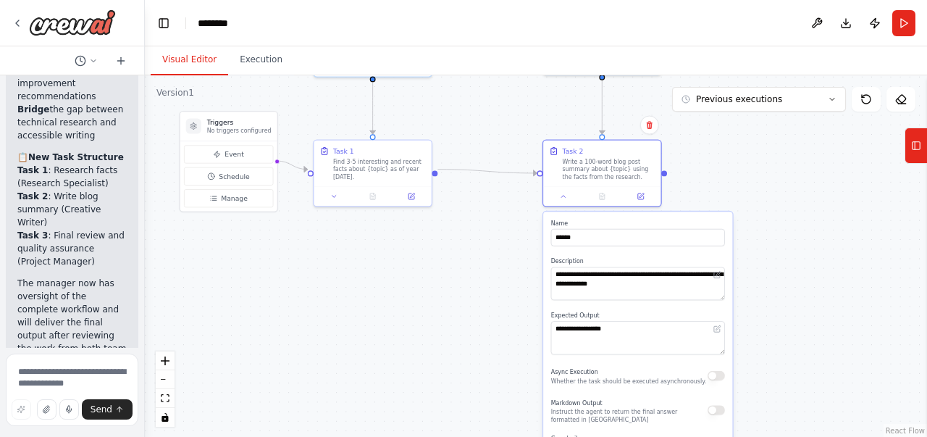
drag, startPoint x: 507, startPoint y: 318, endPoint x: 462, endPoint y: 394, distance: 88.3
click at [462, 394] on div ".deletable-edge-delete-btn { width: 20px; height: 20px; border: 0px solid #ffff…" at bounding box center [536, 256] width 782 height 362
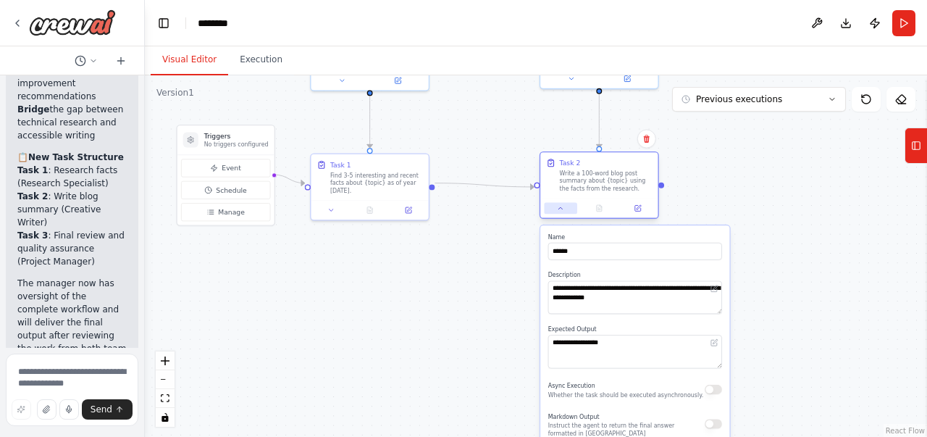
click at [558, 210] on icon at bounding box center [561, 208] width 8 height 8
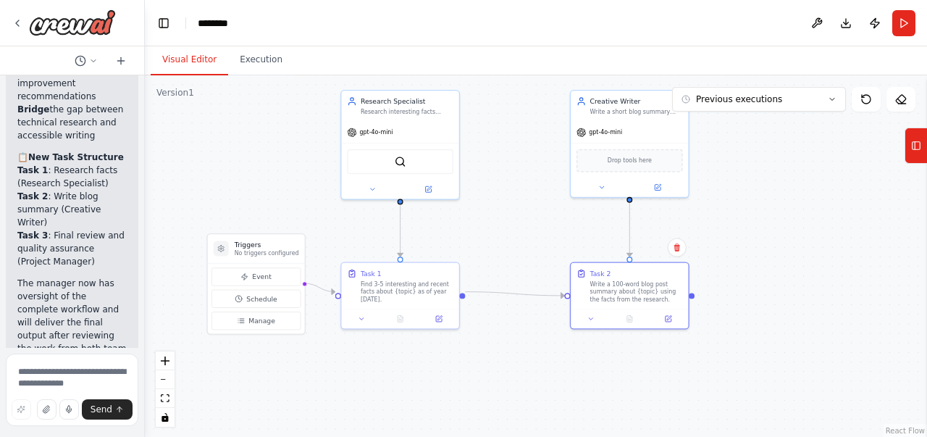
drag, startPoint x: 497, startPoint y: 301, endPoint x: 531, endPoint y: 407, distance: 111.1
click at [531, 407] on div ".deletable-edge-delete-btn { width: 20px; height: 20px; border: 0px solid #ffff…" at bounding box center [536, 256] width 782 height 362
click at [404, 127] on div "gpt-4o-mini" at bounding box center [403, 134] width 117 height 21
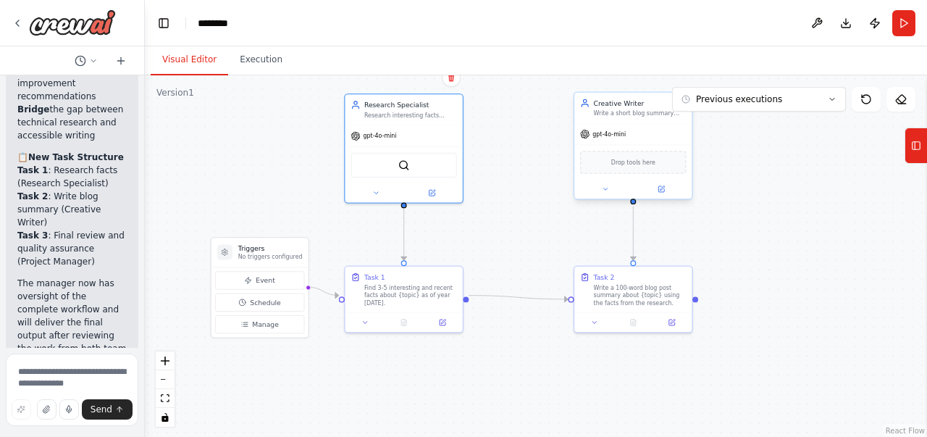
click at [657, 122] on div "Creative Writer Write a short blog summary using the research data provided to …" at bounding box center [632, 108] width 117 height 30
click at [644, 282] on div "Write a 100-word blog post summary about {topic} using the facts from the resea…" at bounding box center [640, 293] width 93 height 23
click at [427, 280] on div "Task 1 Find 3-5 interesting and recent facts about {topic} as of year 2025." at bounding box center [410, 287] width 93 height 35
click at [499, 299] on icon "Edge from 0315a70d-c65d-4d6f-871b-48f00556651d to 4c2bd0bb-50ea-4191-9948-6fa48…" at bounding box center [518, 298] width 99 height 4
click at [510, 331] on div ".deletable-edge-delete-btn { width: 20px; height: 20px; border: 0px solid #ffff…" at bounding box center [536, 256] width 782 height 362
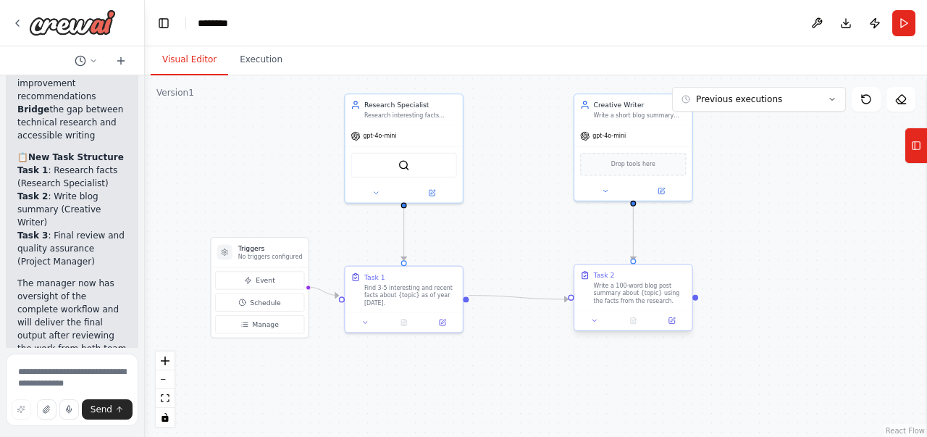
click at [637, 275] on div "Task 2" at bounding box center [640, 274] width 93 height 9
click at [501, 314] on div ".deletable-edge-delete-btn { width: 20px; height: 20px; border: 0px solid #ffff…" at bounding box center [536, 256] width 782 height 362
click at [630, 280] on div "Task 2 Write a 100-word blog post summary about {topic} using the facts from th…" at bounding box center [640, 287] width 93 height 35
click at [613, 108] on div "Creative Writer Write a short blog summary using the research data provided to …" at bounding box center [640, 108] width 93 height 19
click at [268, 248] on h3 "Triggers" at bounding box center [270, 247] width 64 height 9
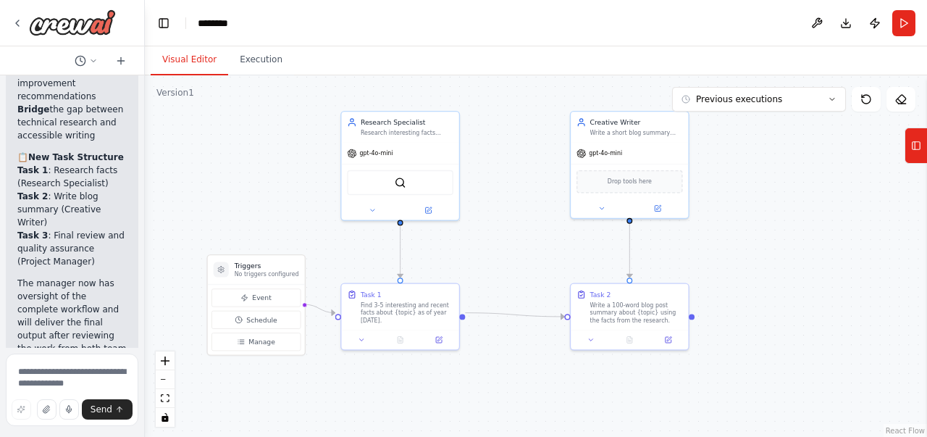
drag, startPoint x: 294, startPoint y: 218, endPoint x: 293, endPoint y: 243, distance: 24.7
click at [293, 243] on div ".deletable-edge-delete-btn { width: 20px; height: 20px; border: 0px solid #ffff…" at bounding box center [536, 256] width 782 height 362
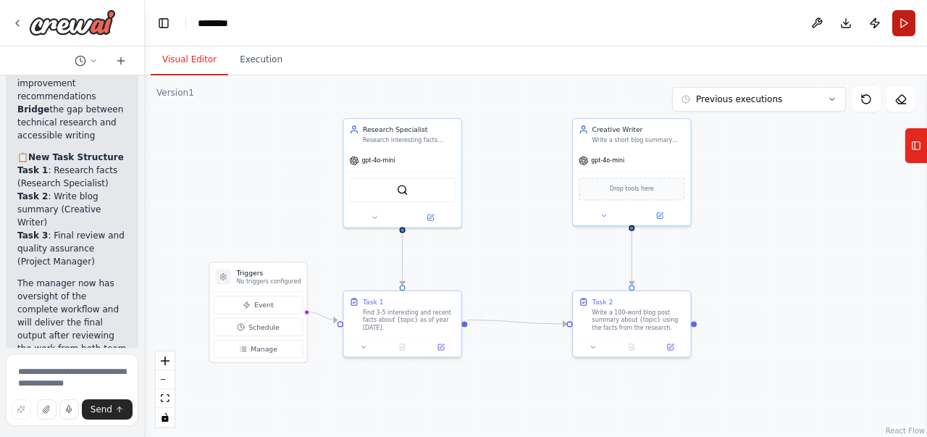
click at [904, 26] on button "Run" at bounding box center [903, 23] width 23 height 26
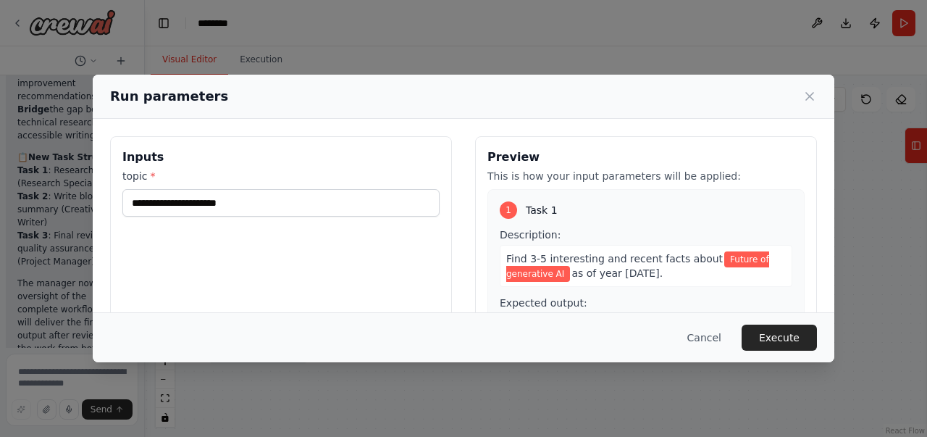
scroll to position [58, 0]
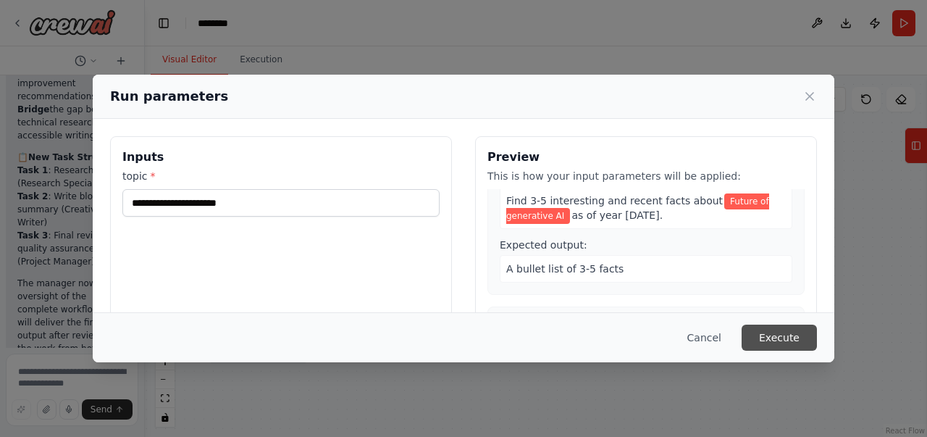
click at [790, 344] on button "Execute" at bounding box center [779, 338] width 75 height 26
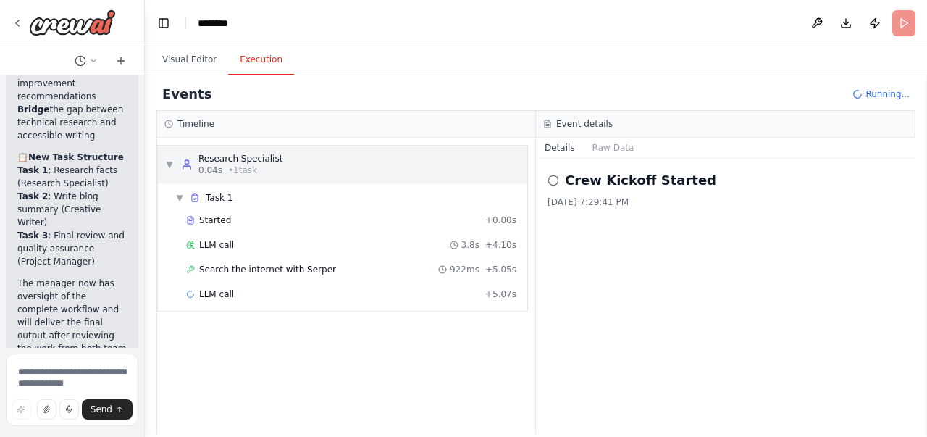
click at [170, 164] on span "▼" at bounding box center [169, 165] width 9 height 12
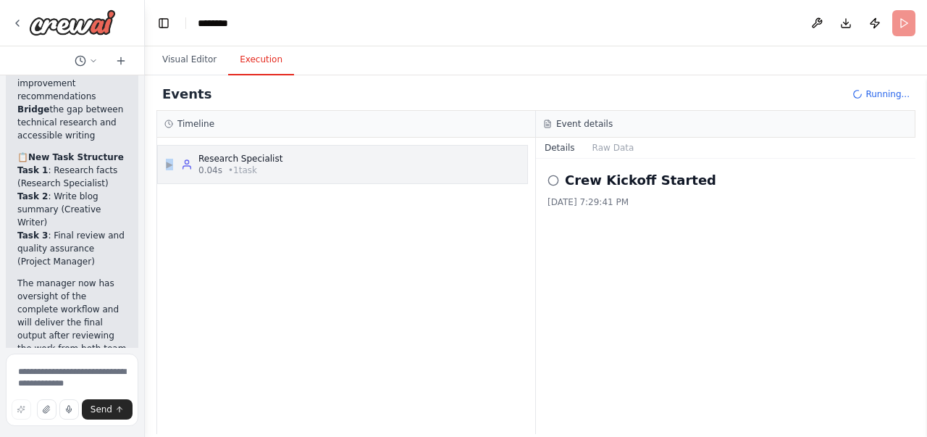
click at [170, 164] on span "▶" at bounding box center [169, 165] width 9 height 12
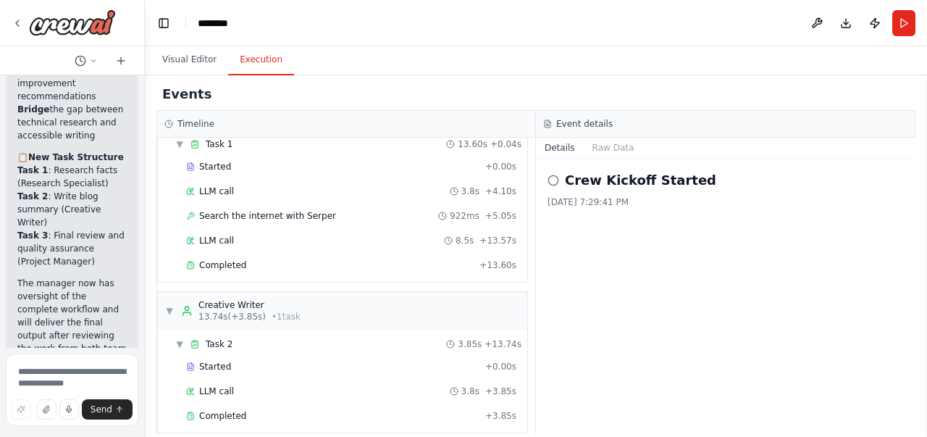
scroll to position [63, 0]
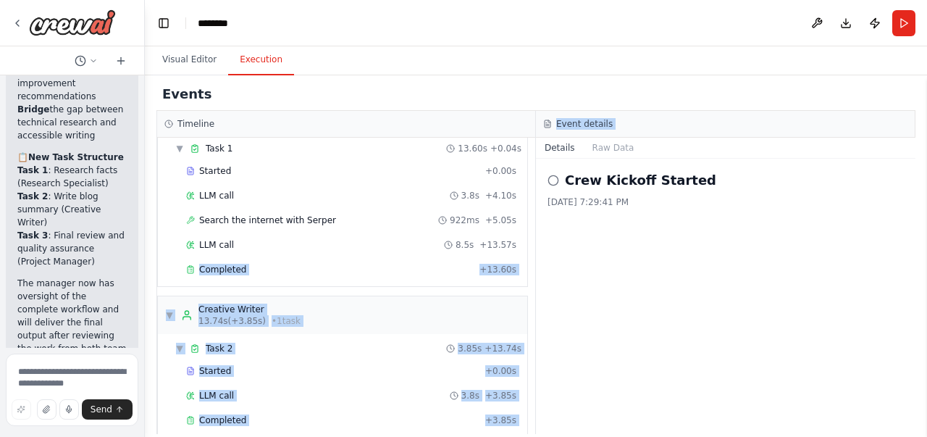
drag, startPoint x: 535, startPoint y: 237, endPoint x: 537, endPoint y: 144, distance: 92.7
click at [537, 144] on div "Timeline ▼ Research Specialist 0.04s (+13.60s) • 1 task ▼ Task 1 13.60s + 0.04s…" at bounding box center [535, 272] width 759 height 323
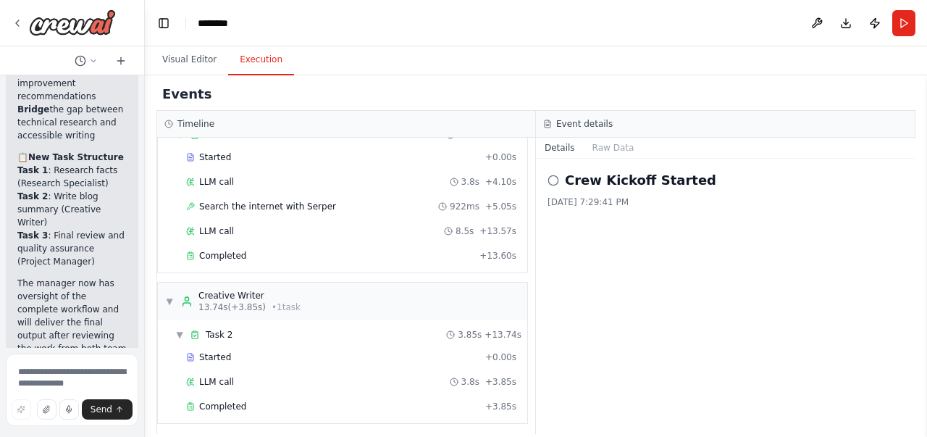
click at [608, 274] on div "Crew Kickoff Started 10/14/2025, 7:29:41 PM" at bounding box center [726, 296] width 380 height 275
click at [226, 401] on span "Completed" at bounding box center [222, 407] width 47 height 12
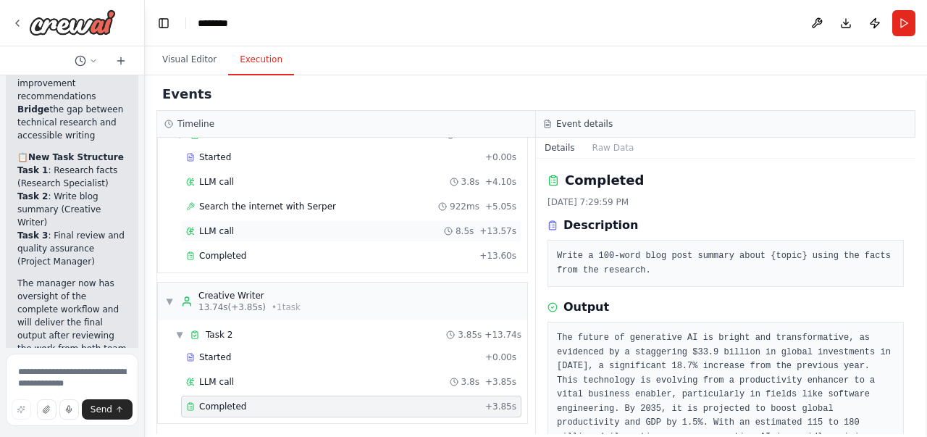
click at [219, 228] on span "LLM call" at bounding box center [216, 231] width 35 height 12
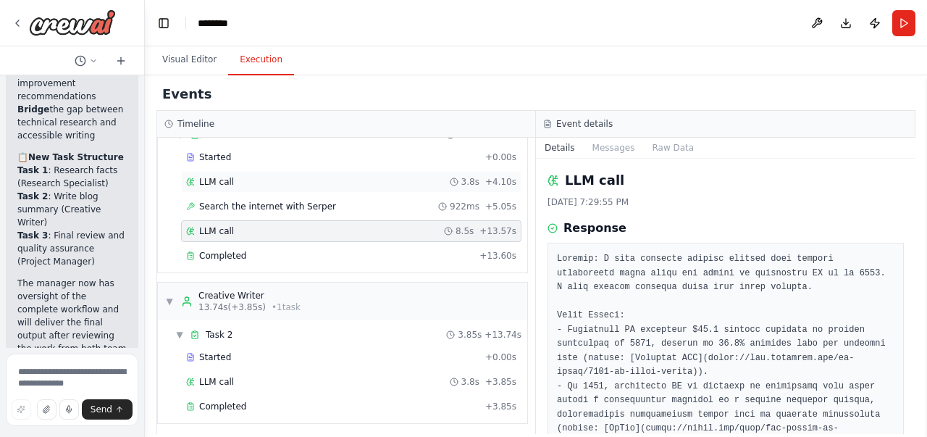
scroll to position [0, 0]
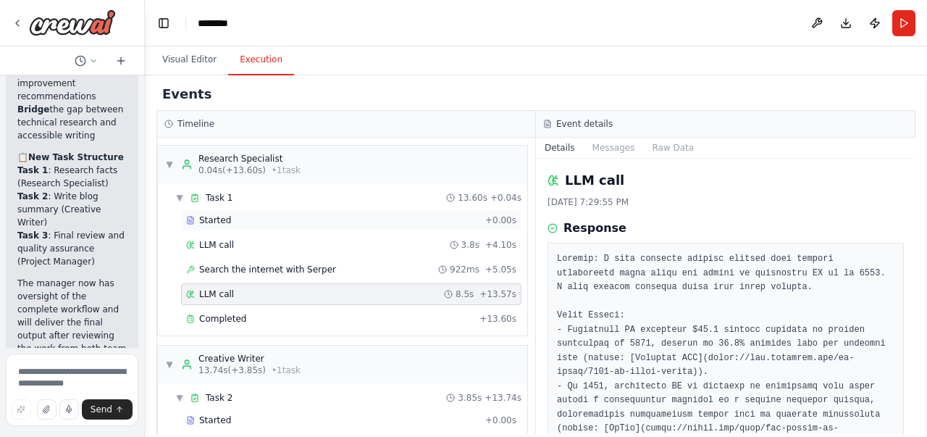
click at [238, 219] on div "Started" at bounding box center [332, 220] width 293 height 12
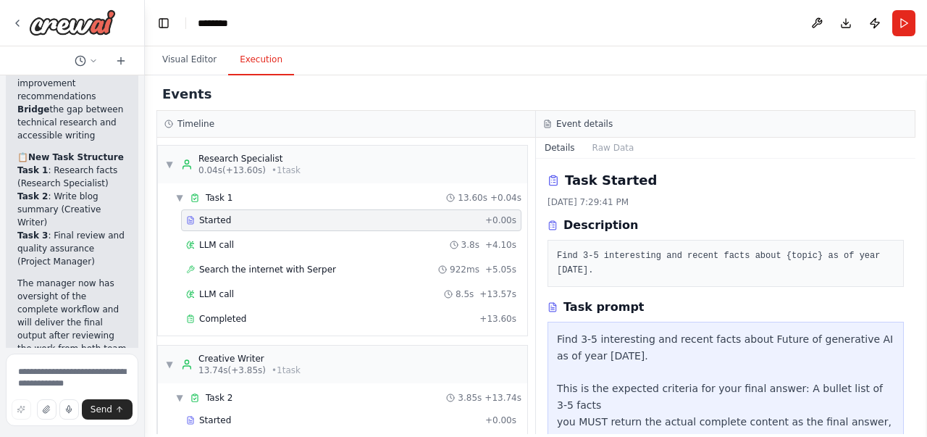
scroll to position [12, 0]
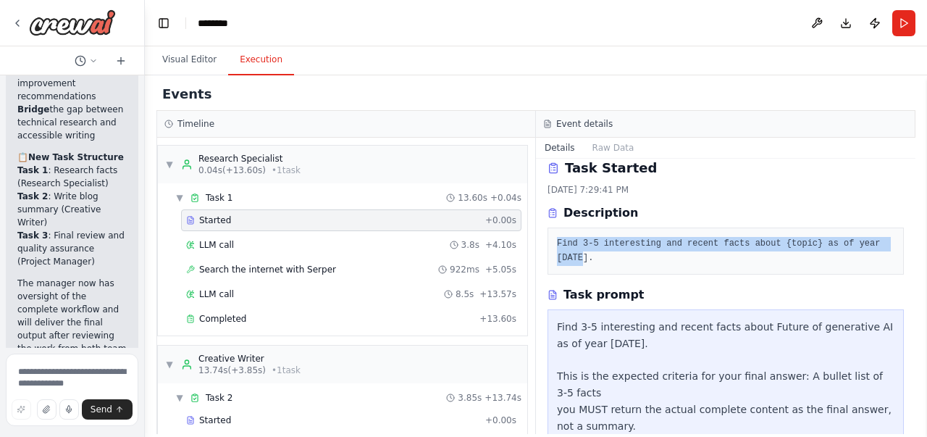
drag, startPoint x: 558, startPoint y: 243, endPoint x: 890, endPoint y: 248, distance: 332.5
click at [890, 247] on div "Find 3-5 interesting and recent facts about {topic} as of year 2025." at bounding box center [726, 250] width 356 height 47
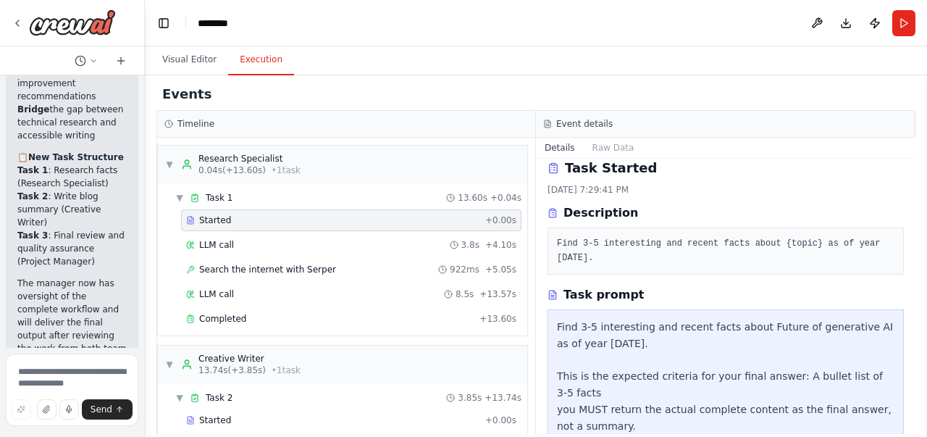
click at [624, 320] on div "Find 3-5 interesting and recent facts about Future of generative AI as of year …" at bounding box center [726, 376] width 338 height 115
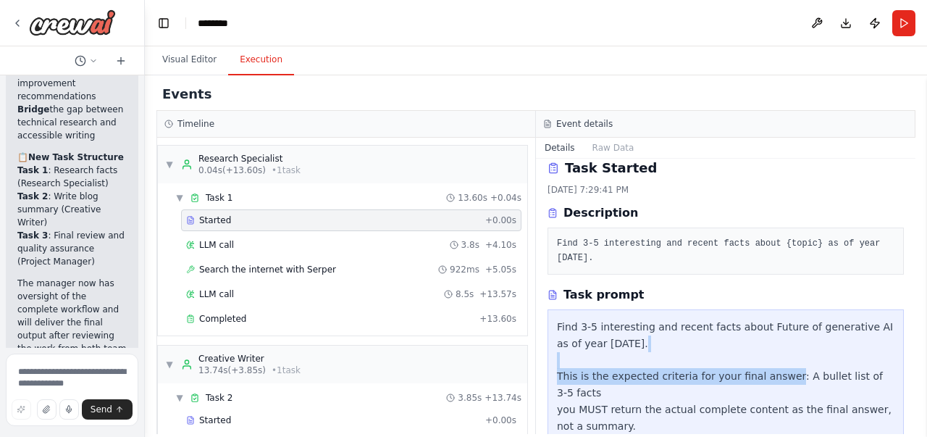
drag, startPoint x: 558, startPoint y: 363, endPoint x: 778, endPoint y: 363, distance: 219.5
click at [778, 363] on div "Find 3-5 interesting and recent facts about Future of generative AI as of year …" at bounding box center [726, 376] width 338 height 115
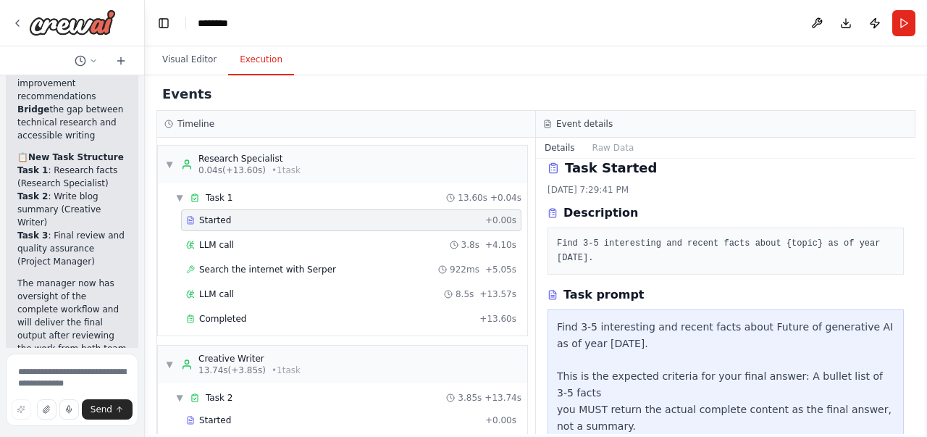
click at [646, 392] on div "Find 3-5 interesting and recent facts about Future of generative AI as of year …" at bounding box center [726, 376] width 338 height 115
click at [603, 392] on div "Find 3-5 interesting and recent facts about Future of generative AI as of year …" at bounding box center [726, 376] width 338 height 115
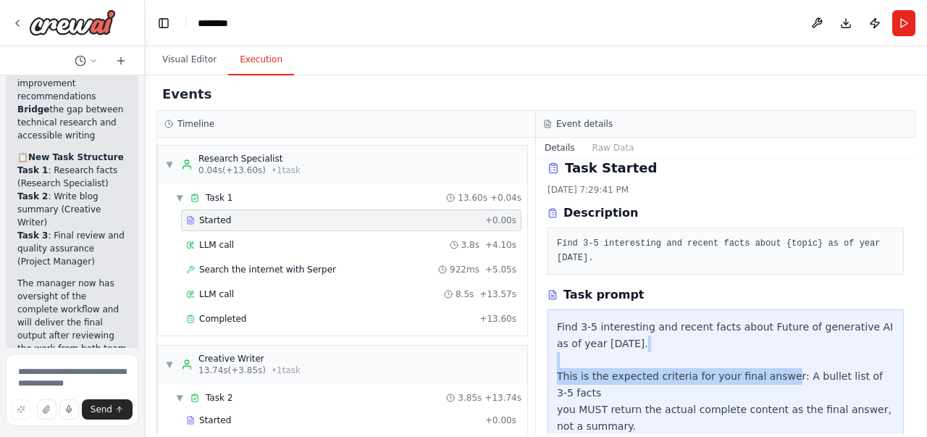
drag, startPoint x: 558, startPoint y: 361, endPoint x: 775, endPoint y: 364, distance: 216.6
click at [775, 364] on div "Find 3-5 interesting and recent facts about Future of generative AI as of year …" at bounding box center [726, 376] width 338 height 115
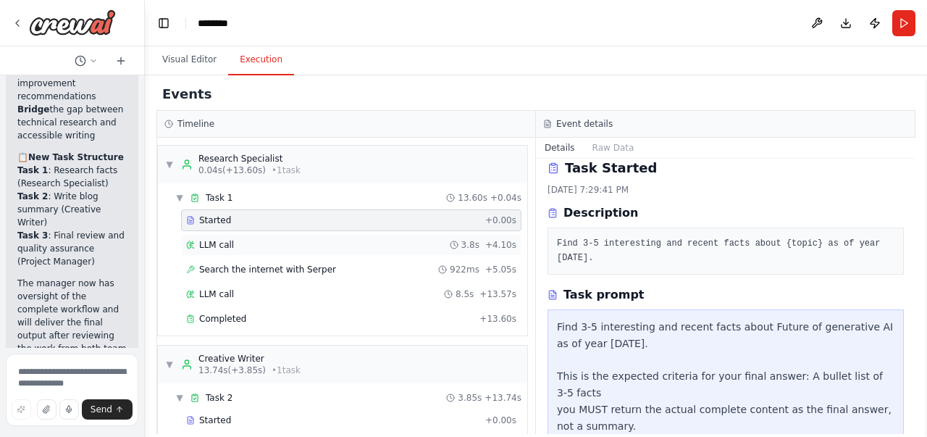
click at [217, 251] on div "LLM call 3.8s + 4.10s" at bounding box center [351, 245] width 340 height 22
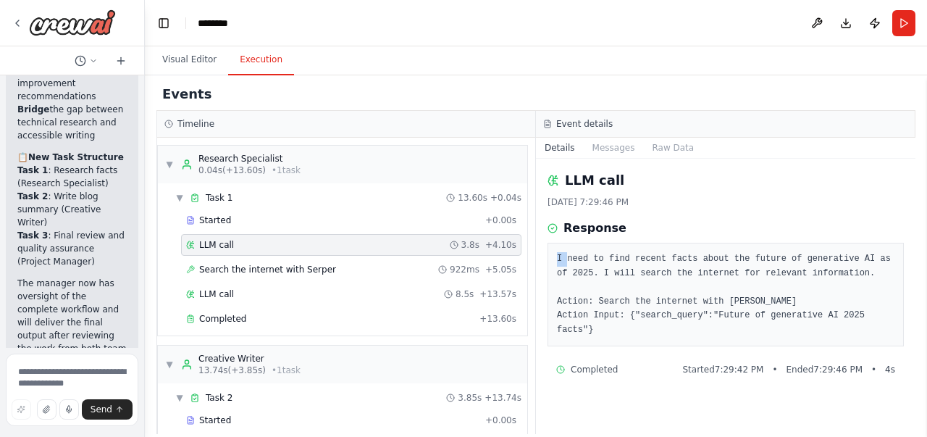
drag, startPoint x: 556, startPoint y: 257, endPoint x: 566, endPoint y: 258, distance: 10.2
click at [566, 258] on div "I need to find recent facts about the future of generative AI as of 2025. I wil…" at bounding box center [726, 295] width 356 height 104
drag, startPoint x: 840, startPoint y: 273, endPoint x: 587, endPoint y: 273, distance: 253.5
click at [587, 273] on pre "I need to find recent facts about the future of generative AI as of 2025. I wil…" at bounding box center [726, 294] width 338 height 85
click at [589, 303] on pre "I need to find recent facts about the future of generative AI as of 2025. I wil…" at bounding box center [726, 294] width 338 height 85
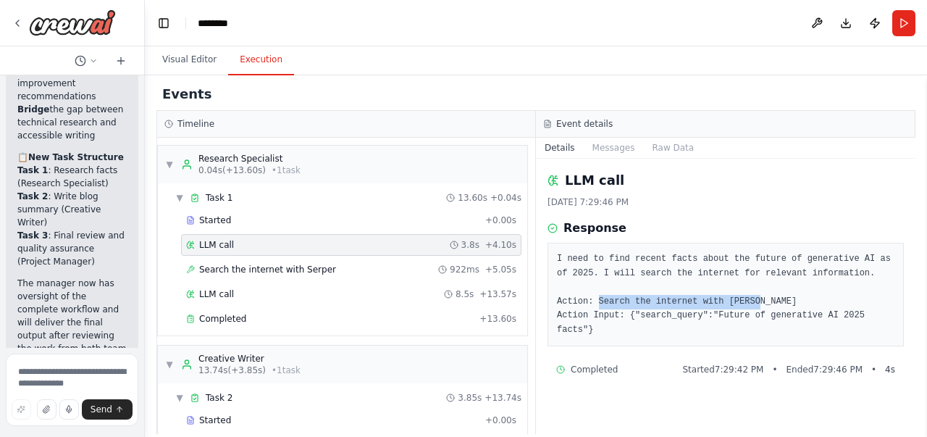
drag, startPoint x: 595, startPoint y: 301, endPoint x: 745, endPoint y: 301, distance: 149.2
click at [745, 301] on pre "I need to find recent facts about the future of generative AI as of 2025. I wil…" at bounding box center [726, 294] width 338 height 85
click at [661, 316] on pre "I need to find recent facts about the future of generative AI as of 2025. I wil…" at bounding box center [726, 294] width 338 height 85
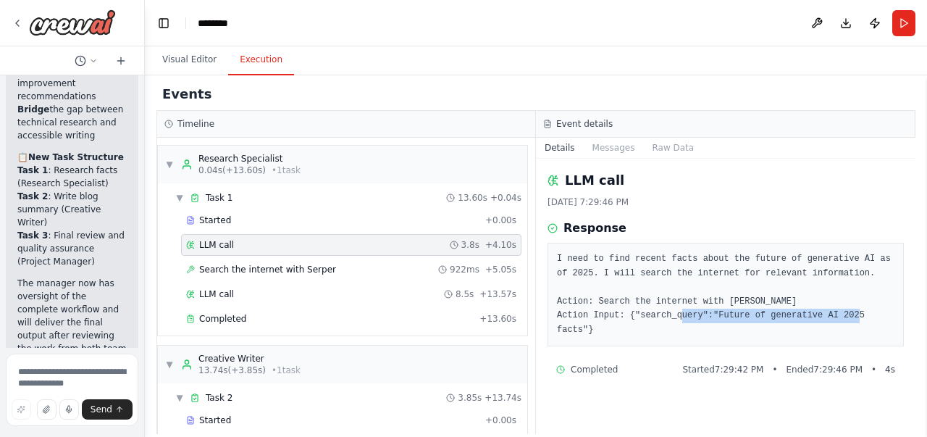
drag, startPoint x: 705, startPoint y: 314, endPoint x: 868, endPoint y: 314, distance: 163.0
click at [868, 314] on pre "I need to find recent facts about the future of generative AI as of 2025. I wil…" at bounding box center [726, 294] width 338 height 85
click at [275, 267] on span "Search the internet with Serper" at bounding box center [267, 270] width 137 height 12
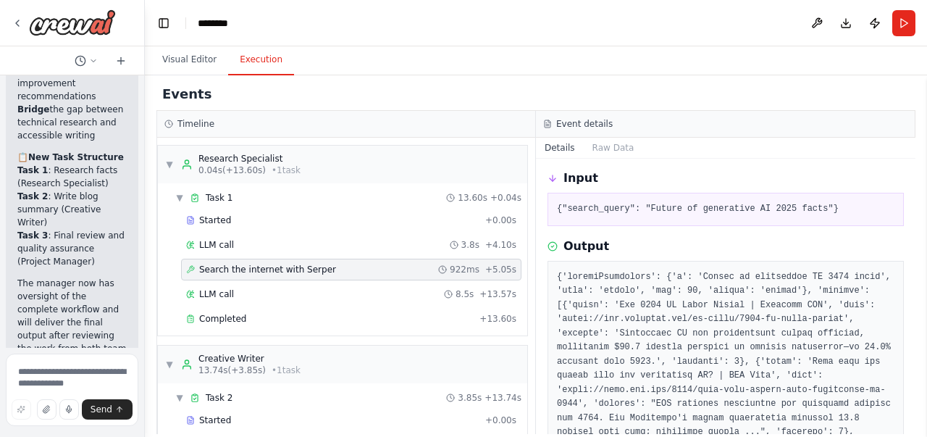
scroll to position [72, 0]
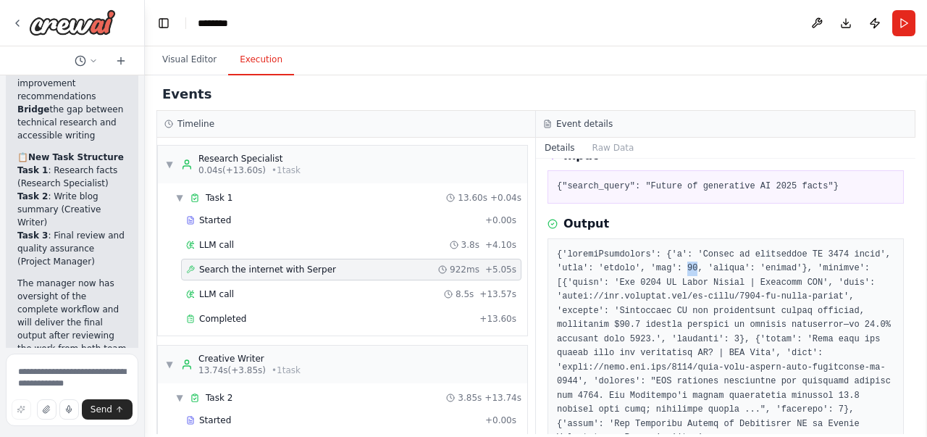
drag, startPoint x: 685, startPoint y: 269, endPoint x: 674, endPoint y: 269, distance: 11.6
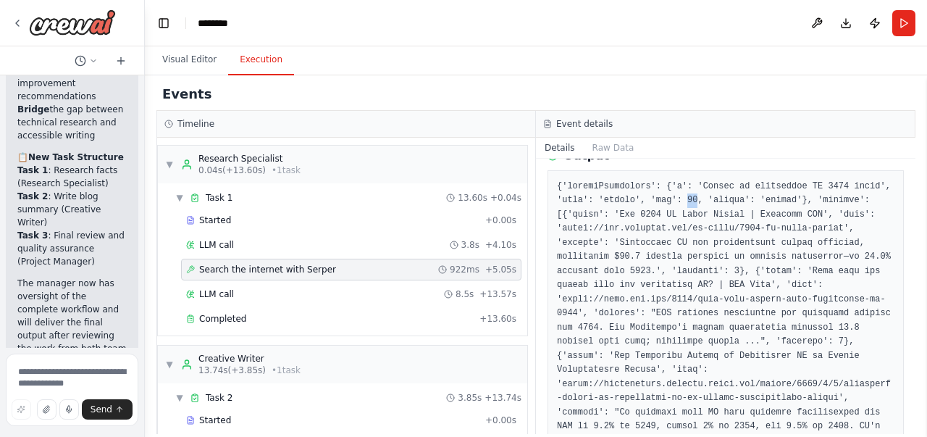
scroll to position [0, 0]
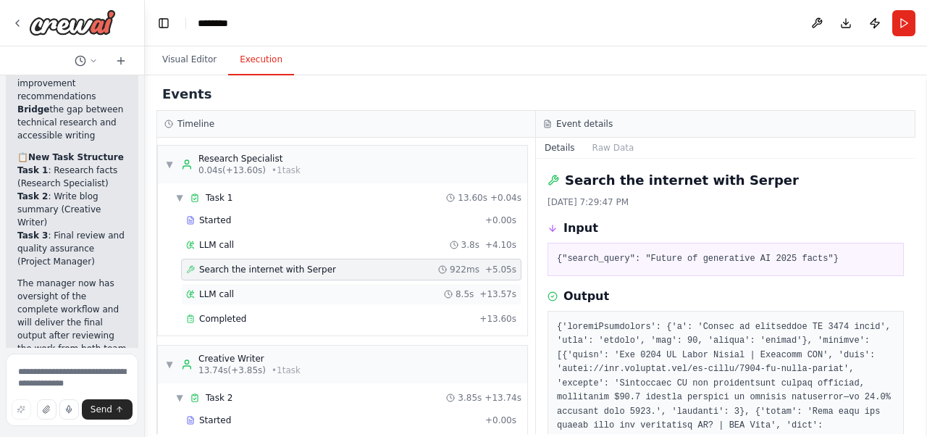
click at [248, 295] on div "LLM call 8.5s + 13.57s" at bounding box center [351, 294] width 330 height 12
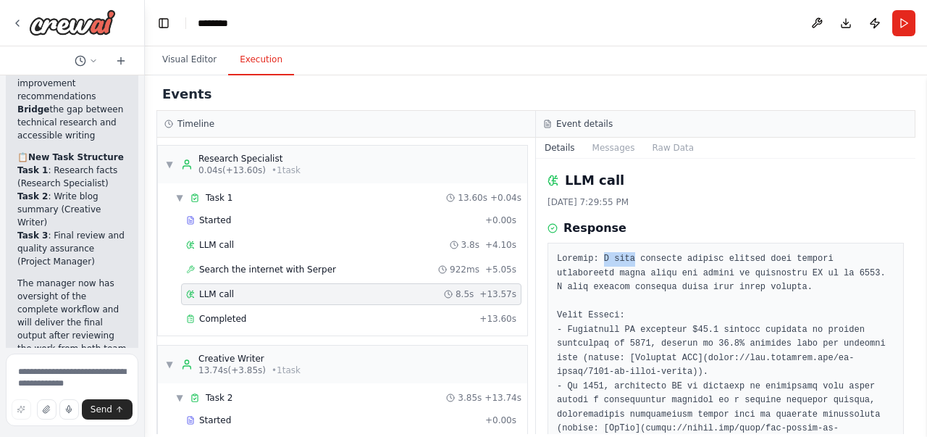
drag, startPoint x: 598, startPoint y: 259, endPoint x: 627, endPoint y: 260, distance: 28.3
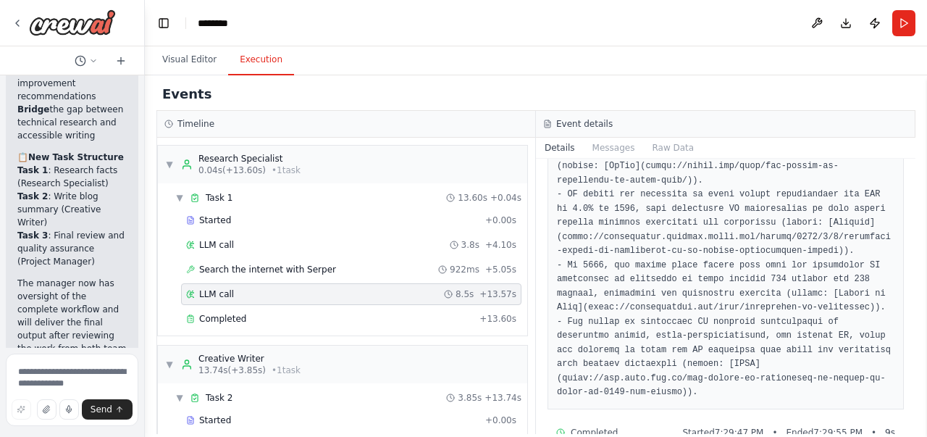
scroll to position [117, 0]
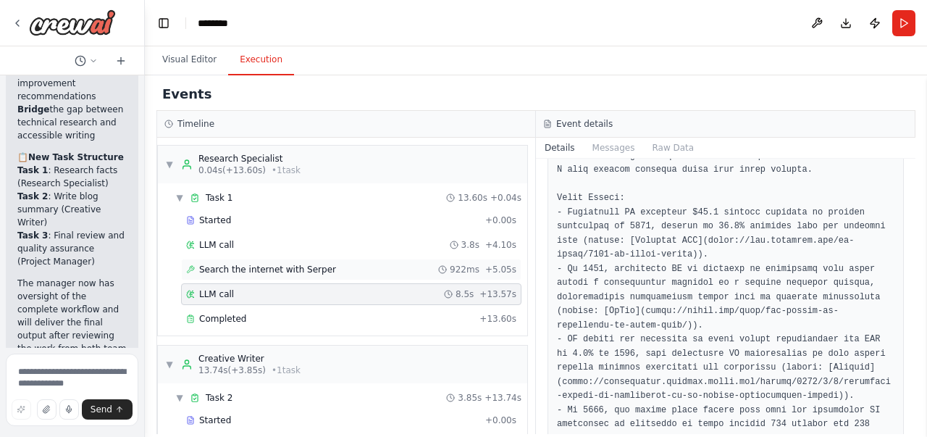
click at [240, 273] on div "Search the internet with Serper 922ms + 5.05s" at bounding box center [351, 270] width 340 height 22
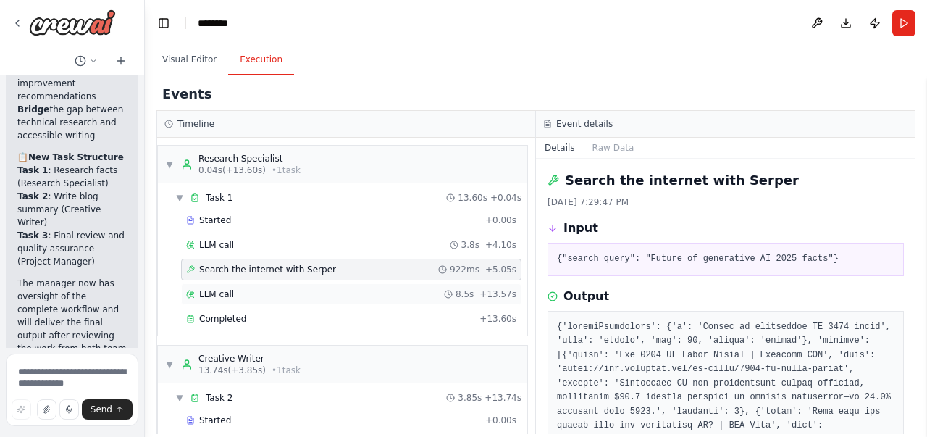
click at [229, 291] on span "LLM call" at bounding box center [216, 294] width 35 height 12
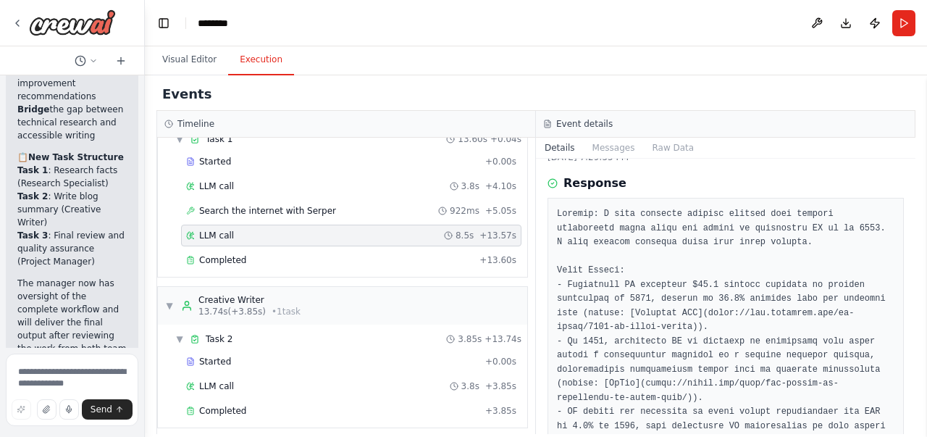
scroll to position [63, 0]
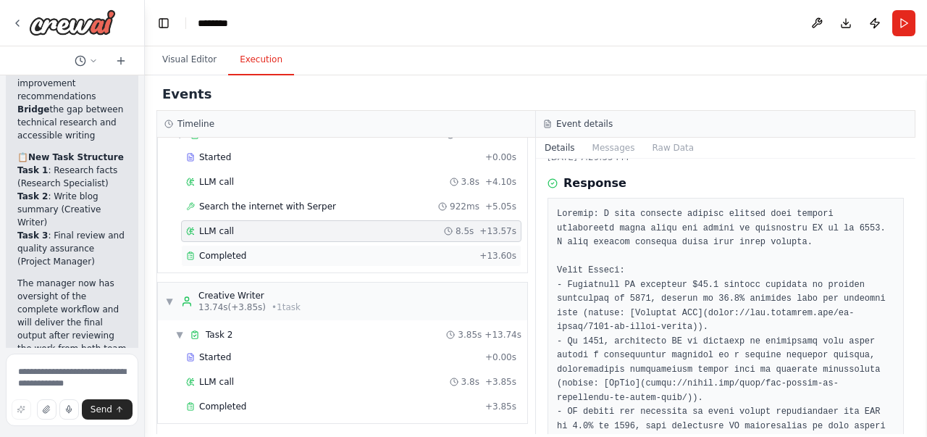
click at [415, 254] on div "Completed" at bounding box center [330, 256] width 288 height 12
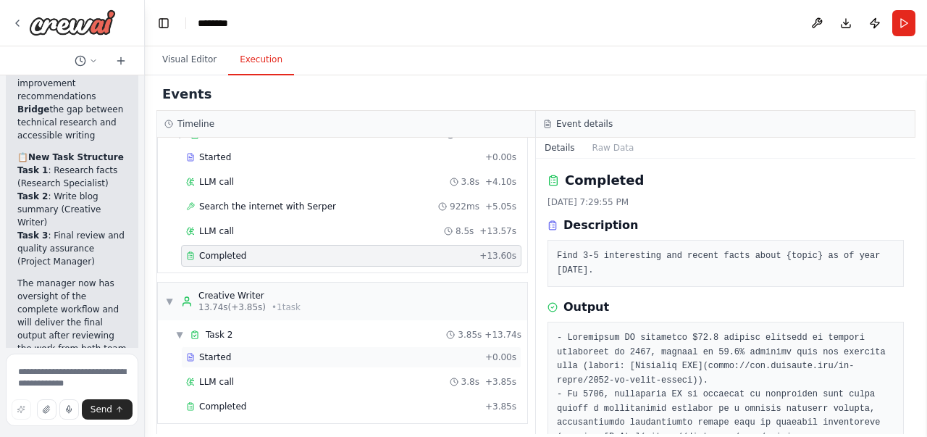
click at [209, 356] on span "Started" at bounding box center [215, 357] width 32 height 12
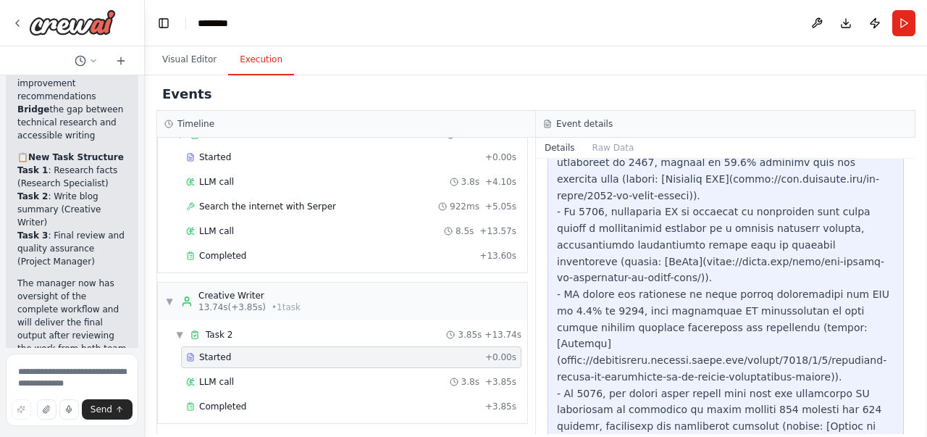
scroll to position [290, 0]
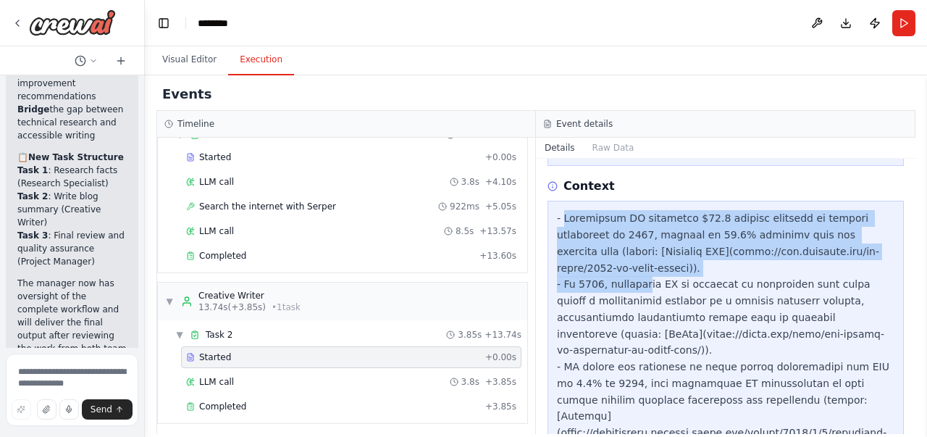
drag, startPoint x: 564, startPoint y: 198, endPoint x: 624, endPoint y: 282, distance: 102.9
click at [642, 249] on div at bounding box center [726, 416] width 338 height 412
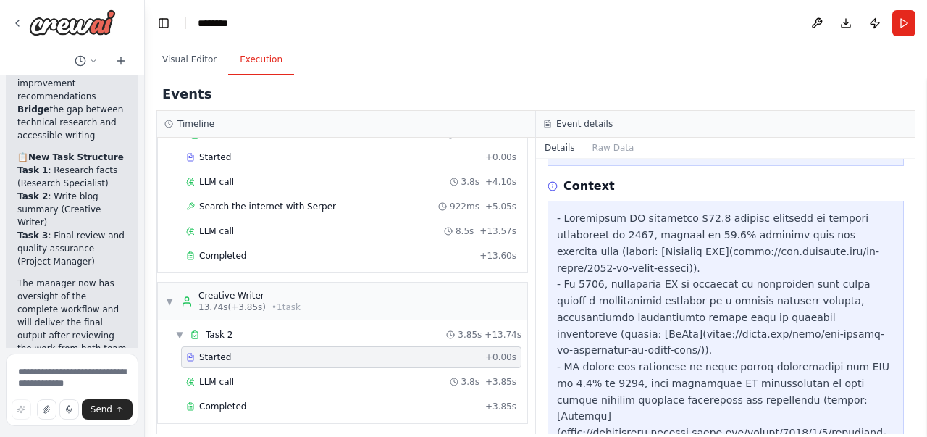
click at [617, 291] on div at bounding box center [726, 416] width 338 height 412
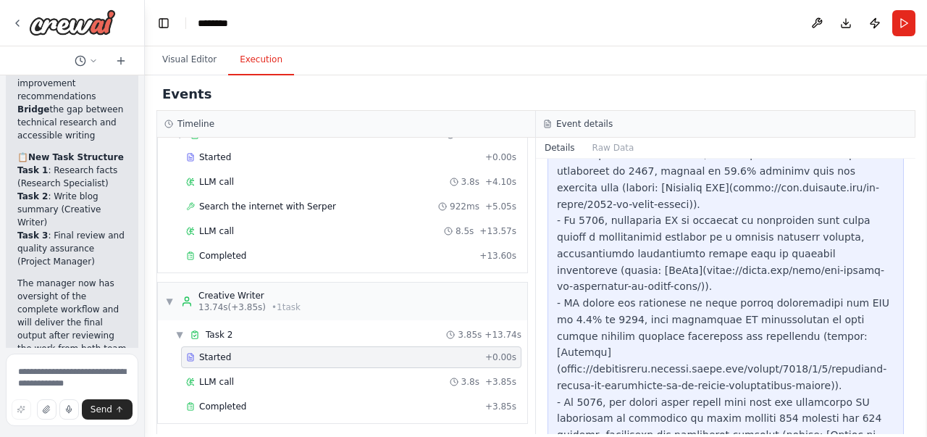
scroll to position [281, 0]
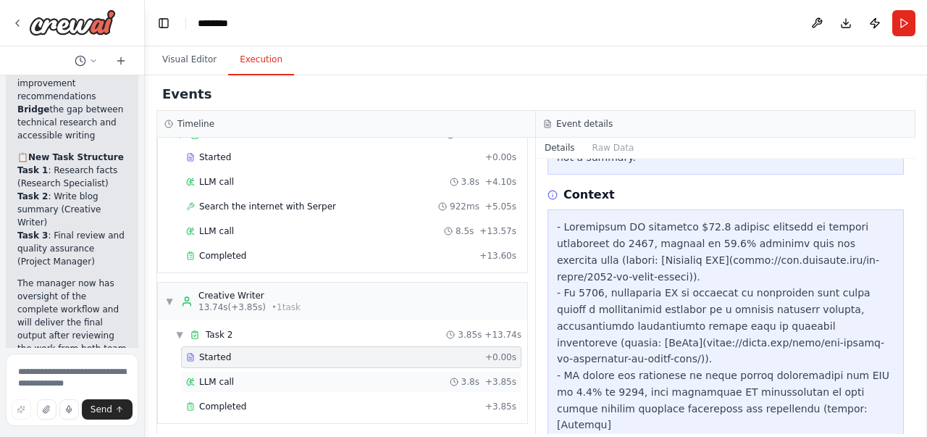
click at [242, 376] on div "LLM call 3.8s + 3.85s" at bounding box center [351, 382] width 330 height 12
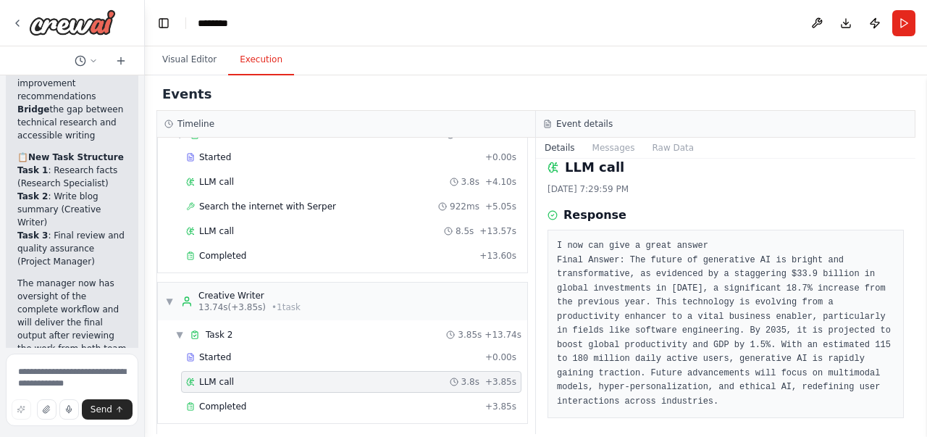
scroll to position [0, 0]
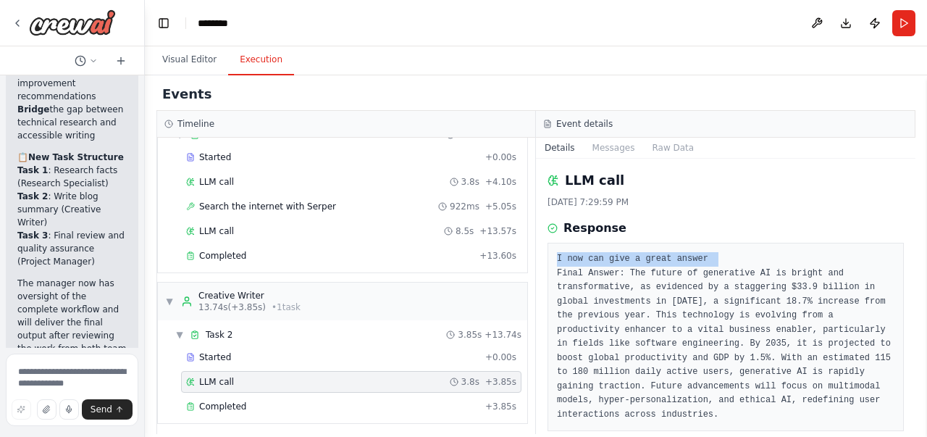
drag, startPoint x: 556, startPoint y: 259, endPoint x: 709, endPoint y: 260, distance: 152.9
click at [709, 260] on div "I now can give a great answer Final Answer: The future of generative AI is brig…" at bounding box center [726, 337] width 356 height 188
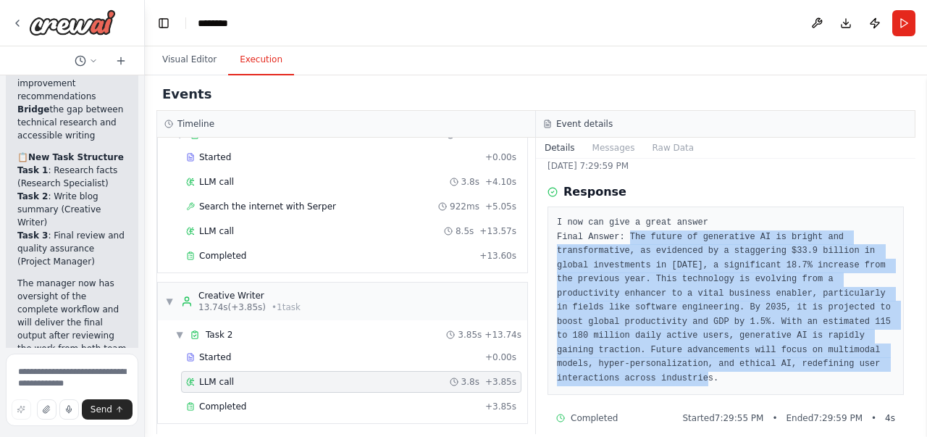
drag, startPoint x: 624, startPoint y: 238, endPoint x: 881, endPoint y: 372, distance: 289.6
click at [881, 372] on div "I now can give a great answer Final Answer: The future of generative AI is brig…" at bounding box center [726, 300] width 356 height 188
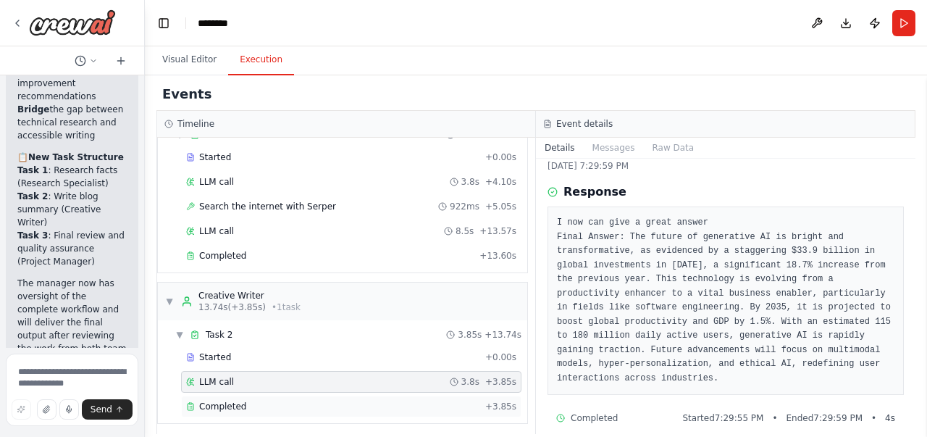
click at [255, 401] on div "Completed" at bounding box center [332, 407] width 293 height 12
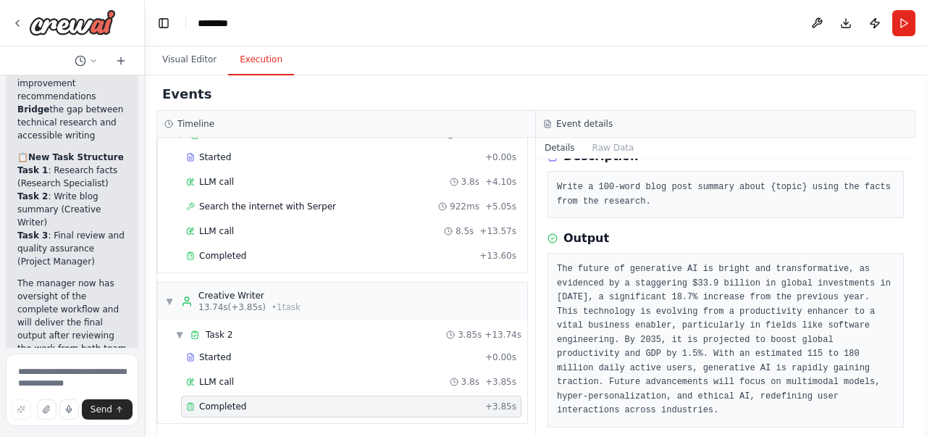
scroll to position [0, 0]
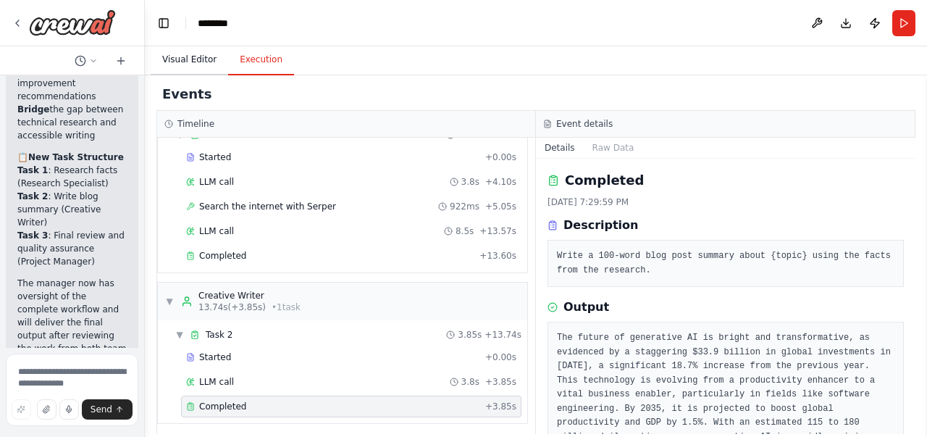
click at [185, 70] on button "Visual Editor" at bounding box center [190, 60] width 78 height 30
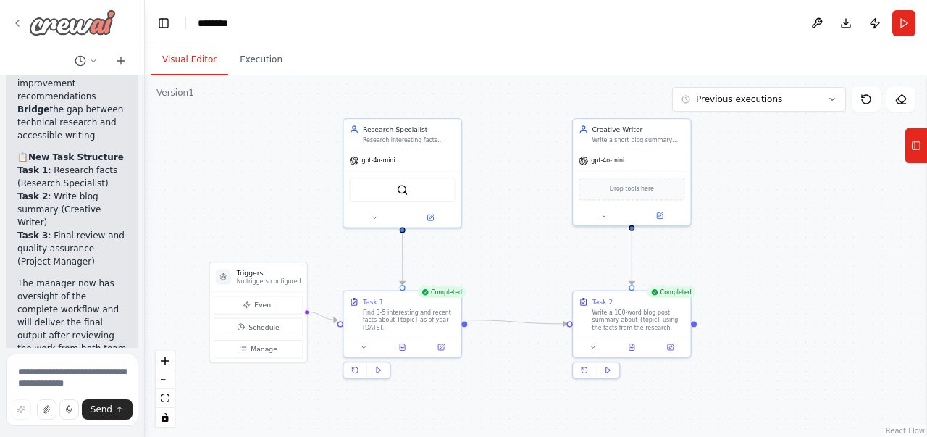
click at [17, 27] on icon at bounding box center [18, 23] width 12 height 12
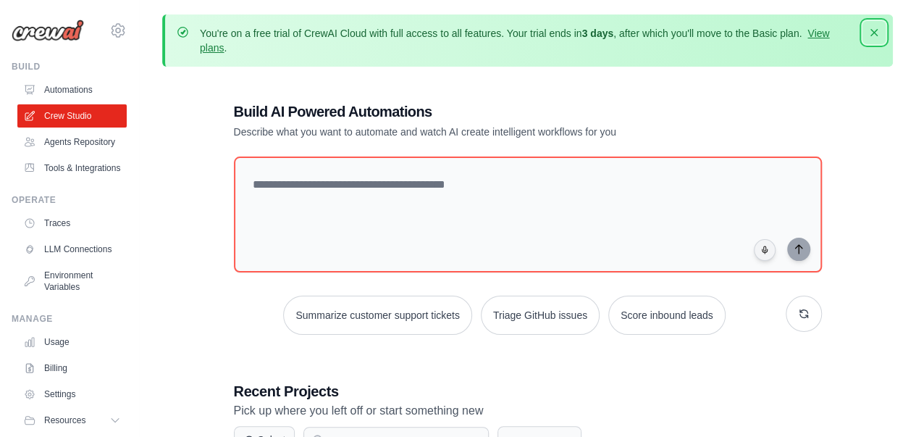
click at [873, 37] on icon "button" at bounding box center [874, 32] width 14 height 14
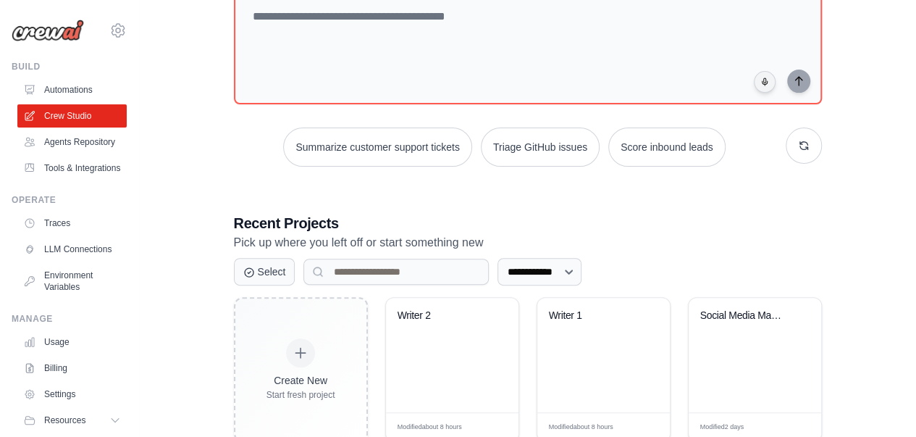
scroll to position [72, 0]
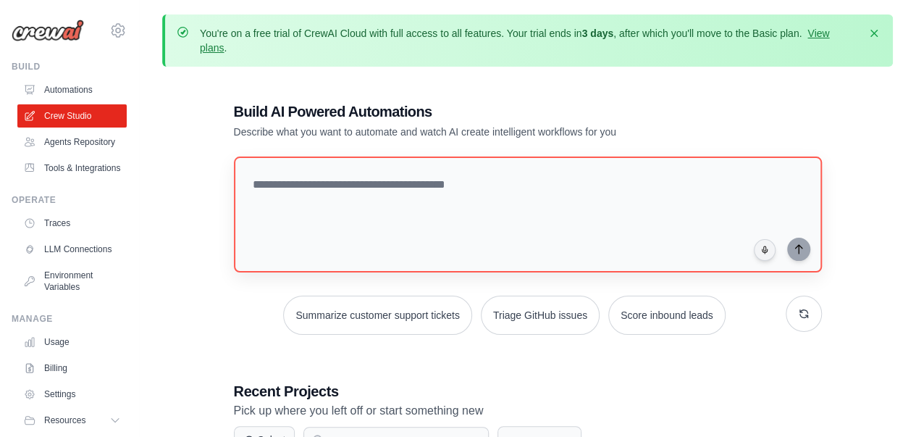
click at [325, 182] on textarea at bounding box center [528, 214] width 588 height 116
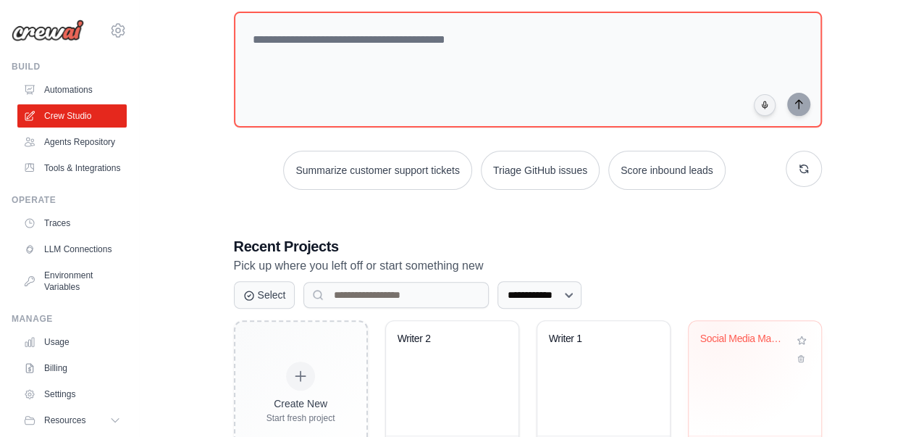
scroll to position [362, 0]
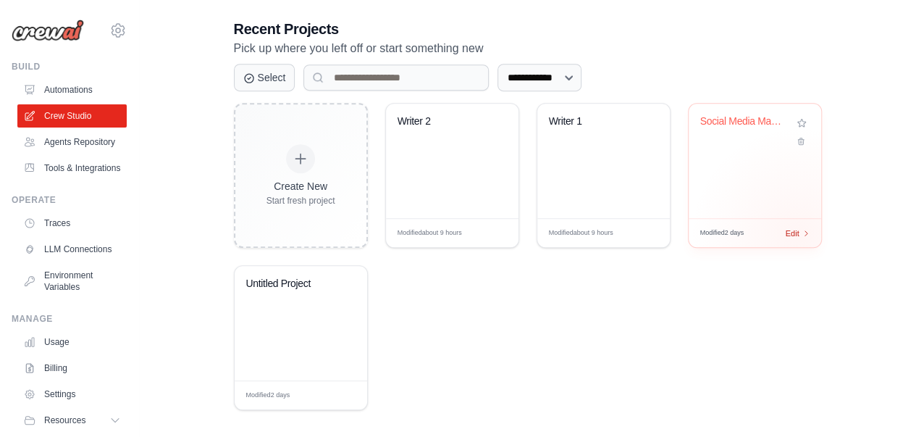
click at [798, 234] on span "Edit" at bounding box center [793, 233] width 14 height 12
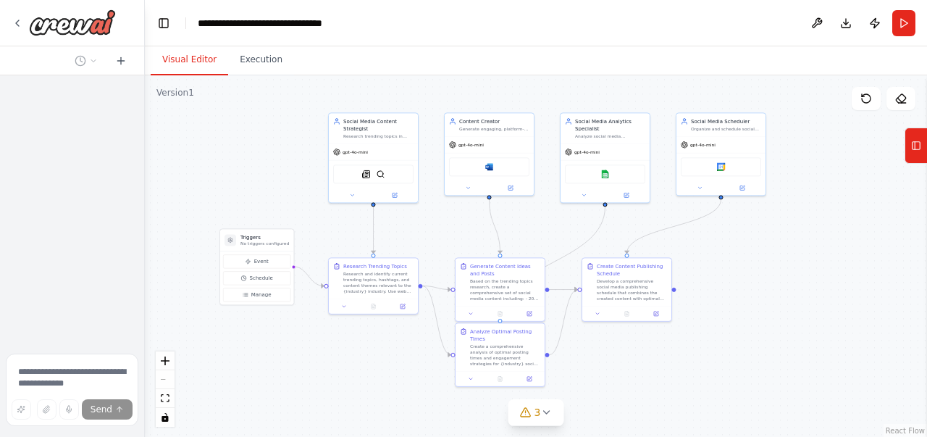
drag, startPoint x: 548, startPoint y: 144, endPoint x: 478, endPoint y: 85, distance: 91.0
click at [478, 85] on div ".deletable-edge-delete-btn { width: 20px; height: 20px; border: 0px solid #ffff…" at bounding box center [536, 256] width 782 height 362
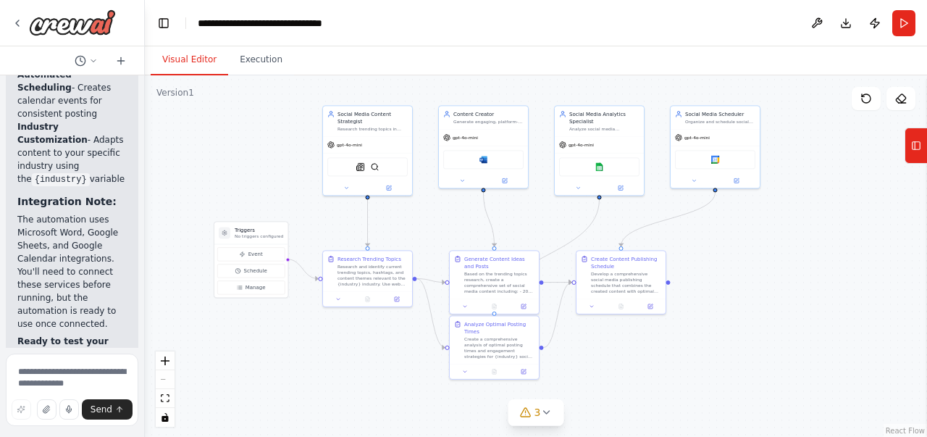
scroll to position [3287, 0]
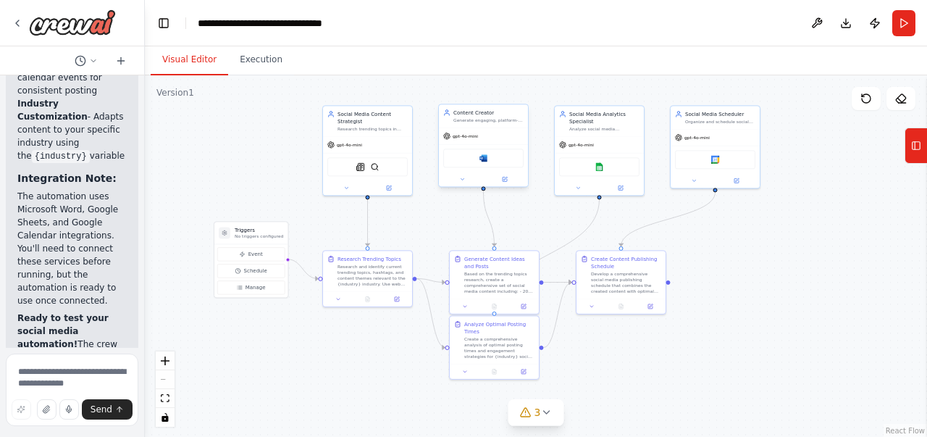
click at [487, 135] on div "gpt-4o-mini" at bounding box center [483, 136] width 89 height 16
click at [600, 132] on div "Social Media Analytics Specialist Analyze social media engagement metrics, trac…" at bounding box center [599, 119] width 89 height 30
click at [720, 139] on div "gpt-4o-mini" at bounding box center [715, 136] width 89 height 16
click at [383, 120] on div "Social Media Content Strategist" at bounding box center [373, 116] width 70 height 14
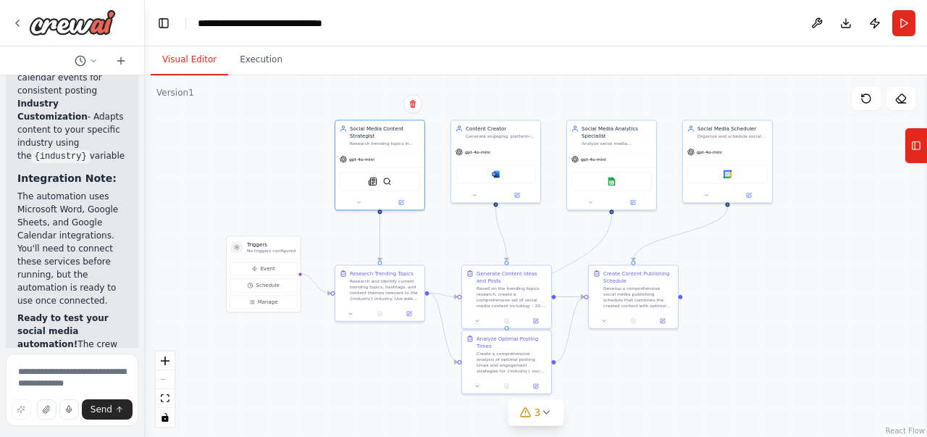
drag, startPoint x: 246, startPoint y: 91, endPoint x: 264, endPoint y: 109, distance: 26.1
click at [264, 109] on div ".deletable-edge-delete-btn { width: 20px; height: 20px; border: 0px solid #ffff…" at bounding box center [536, 256] width 782 height 362
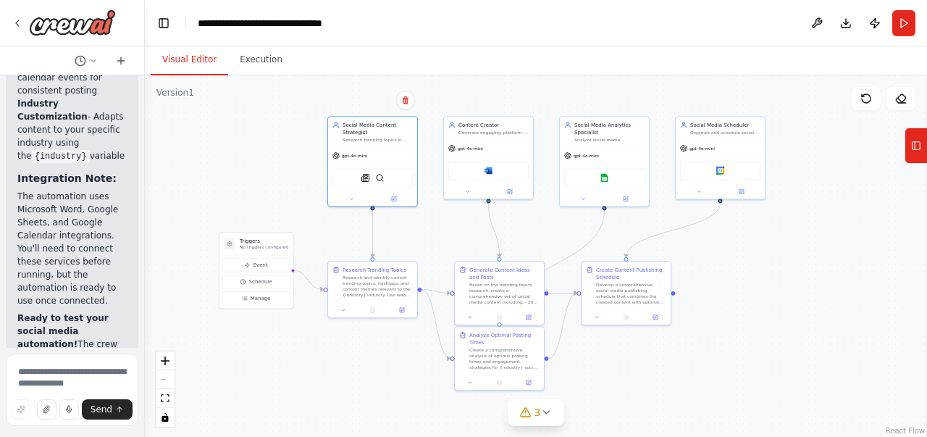
drag, startPoint x: 800, startPoint y: 117, endPoint x: 787, endPoint y: 109, distance: 15.3
click at [787, 109] on div ".deletable-edge-delete-btn { width: 20px; height: 20px; border: 0px solid #ffff…" at bounding box center [536, 256] width 782 height 362
click at [338, 231] on div ".deletable-edge-delete-btn { width: 20px; height: 20px; border: 0px solid #ffff…" at bounding box center [536, 256] width 782 height 362
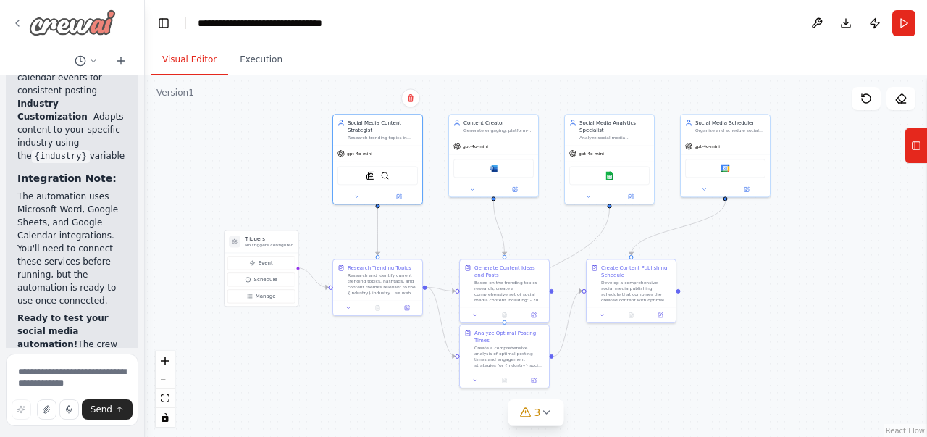
click at [17, 33] on div at bounding box center [64, 22] width 104 height 26
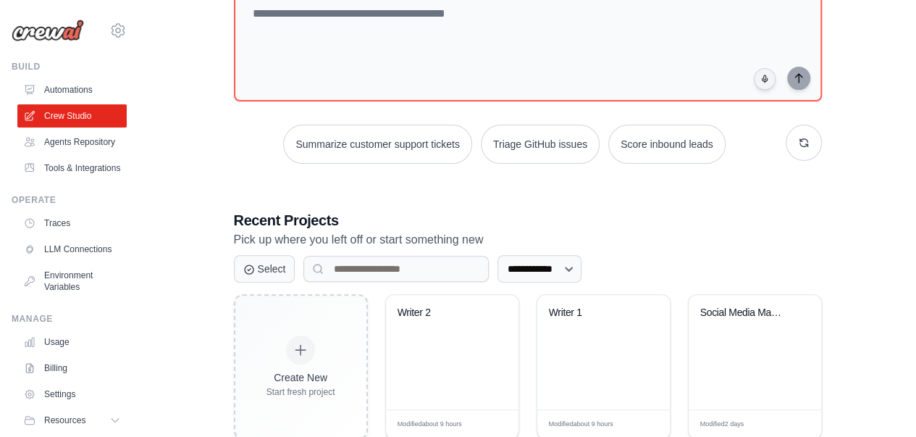
click at [227, 130] on div "**********" at bounding box center [528, 265] width 623 height 717
